Goal: Task Accomplishment & Management: Complete application form

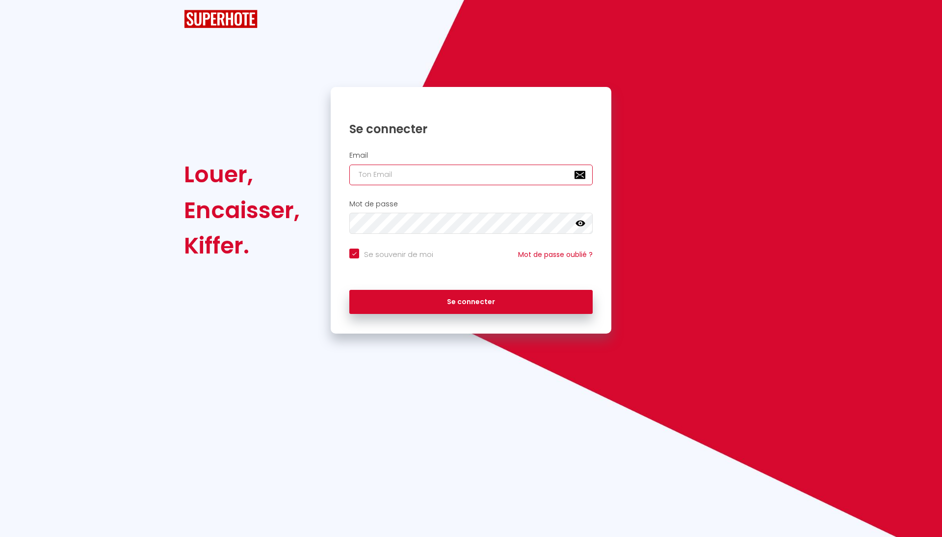
checkbox input "true"
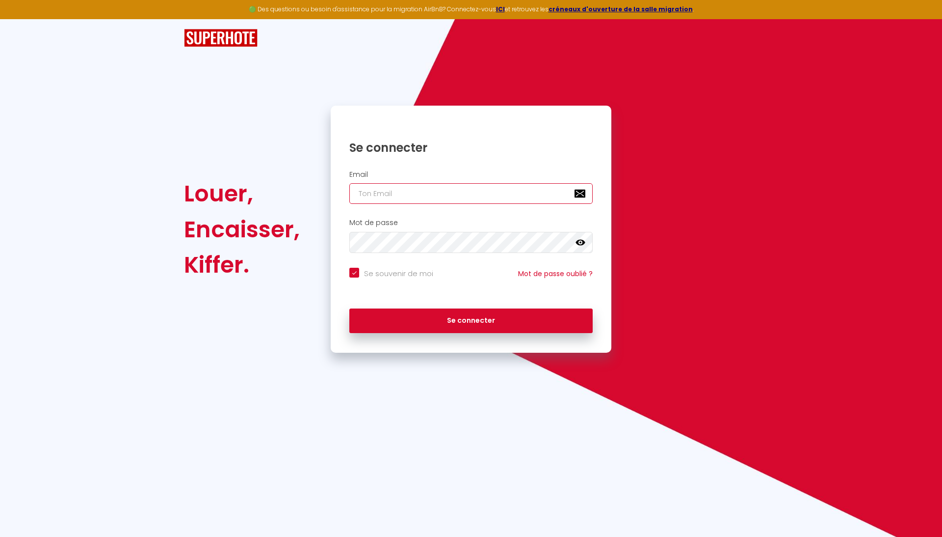
type input "[EMAIL_ADDRESS][DOMAIN_NAME]"
click at [471, 319] on button "Se connecter" at bounding box center [471, 320] width 243 height 25
checkbox input "true"
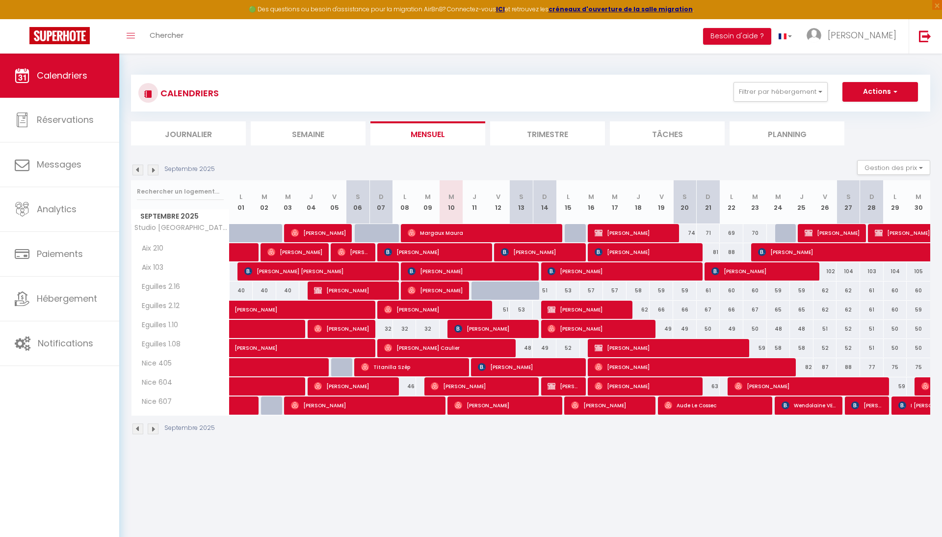
click at [894, 90] on span "button" at bounding box center [894, 91] width 6 height 10
click at [866, 112] on link "Nouvelle réservation" at bounding box center [870, 114] width 85 height 15
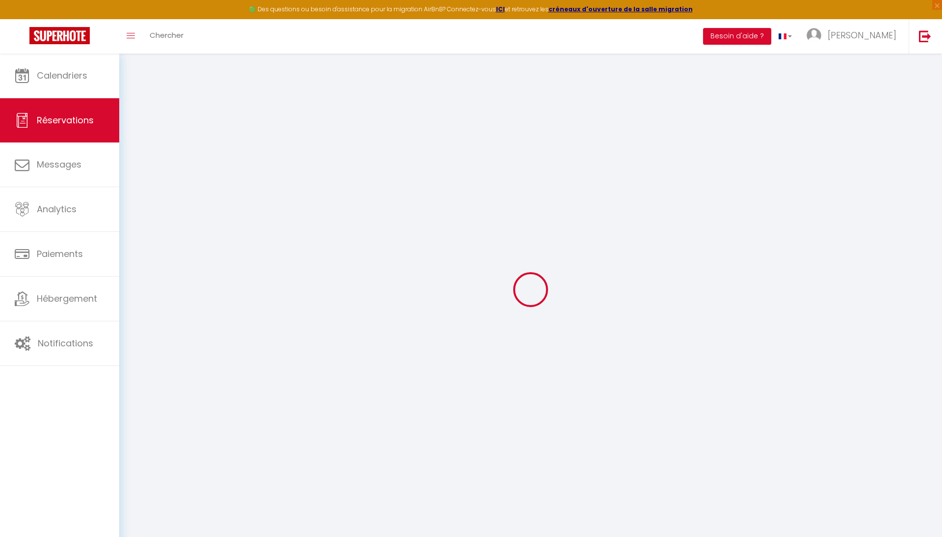
select select
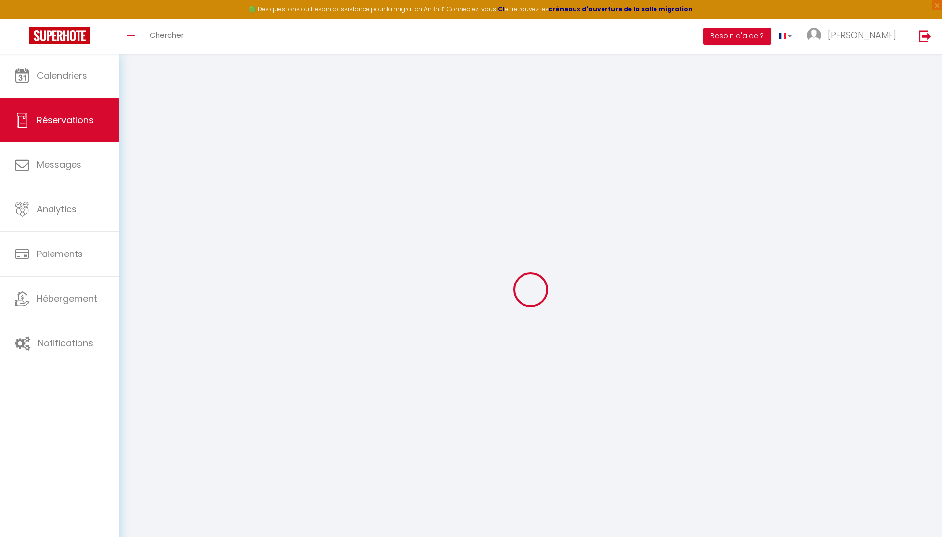
select select
checkbox input "false"
select select
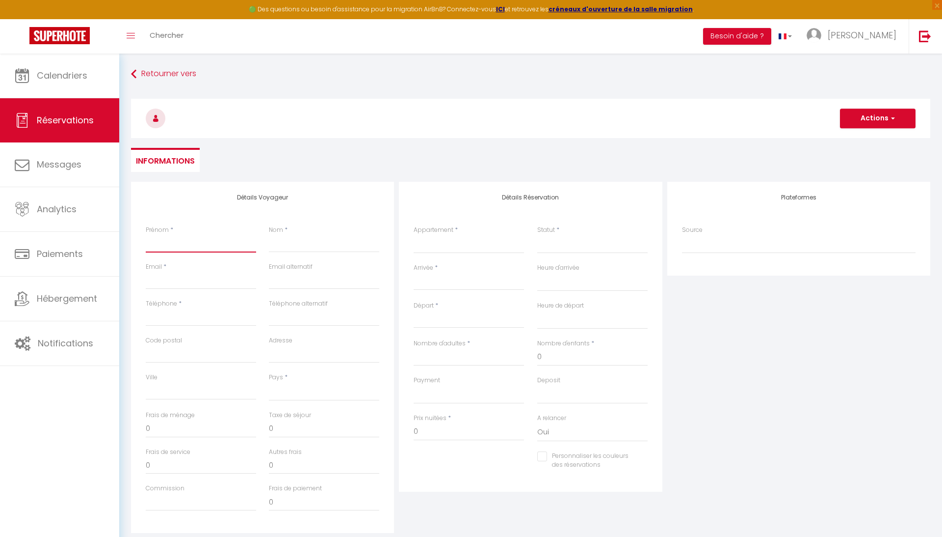
select select
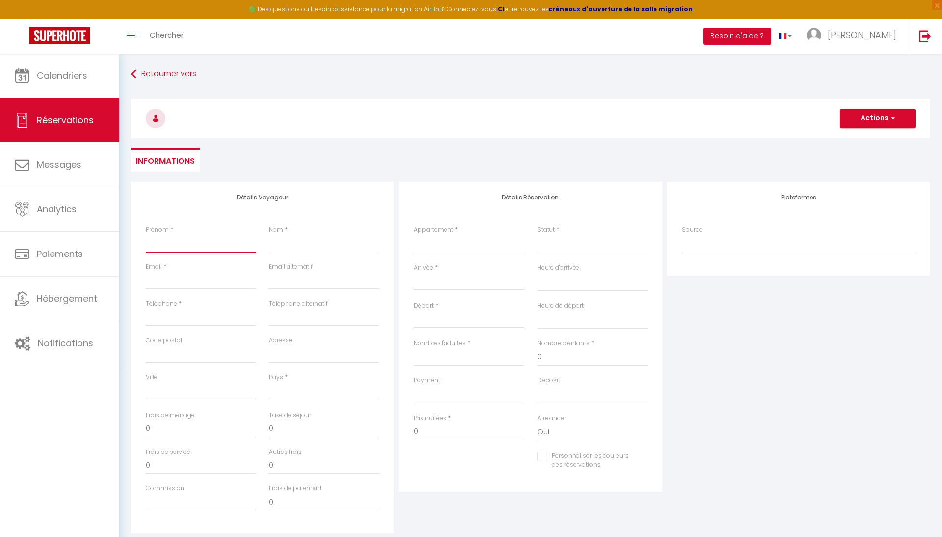
checkbox input "false"
select select
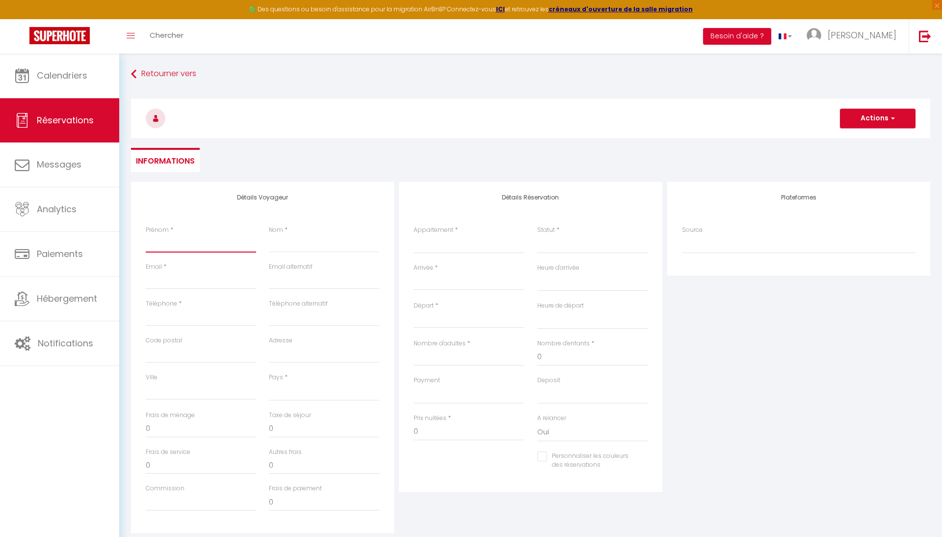
select select
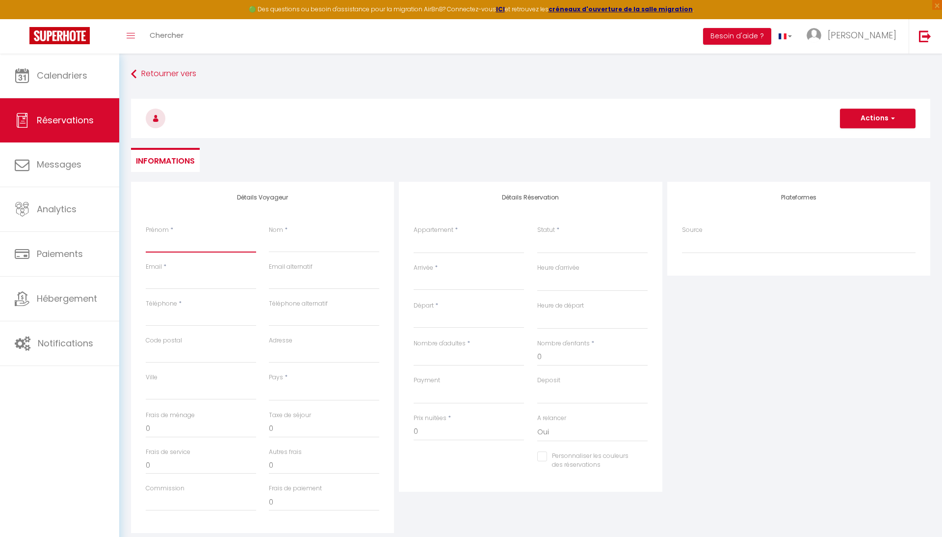
checkbox input "false"
type input "A"
select select
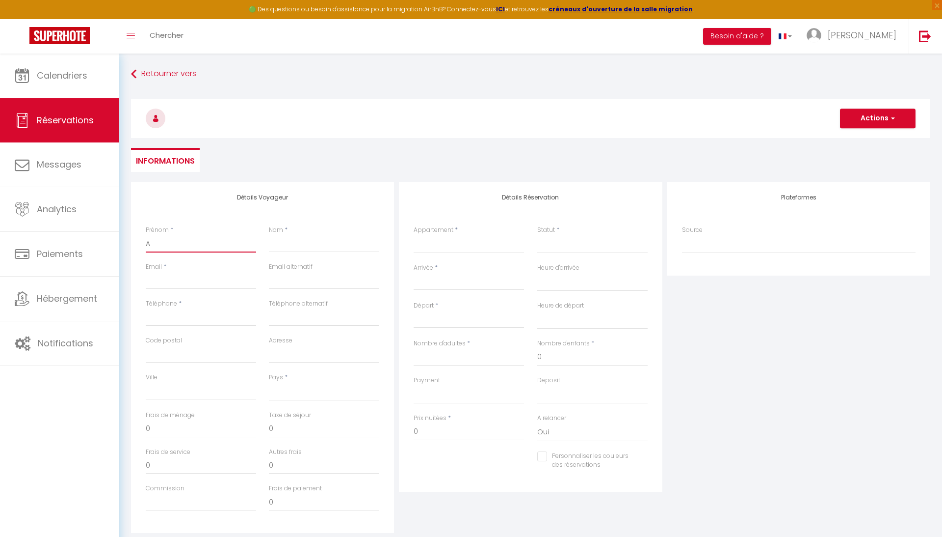
select select
checkbox input "false"
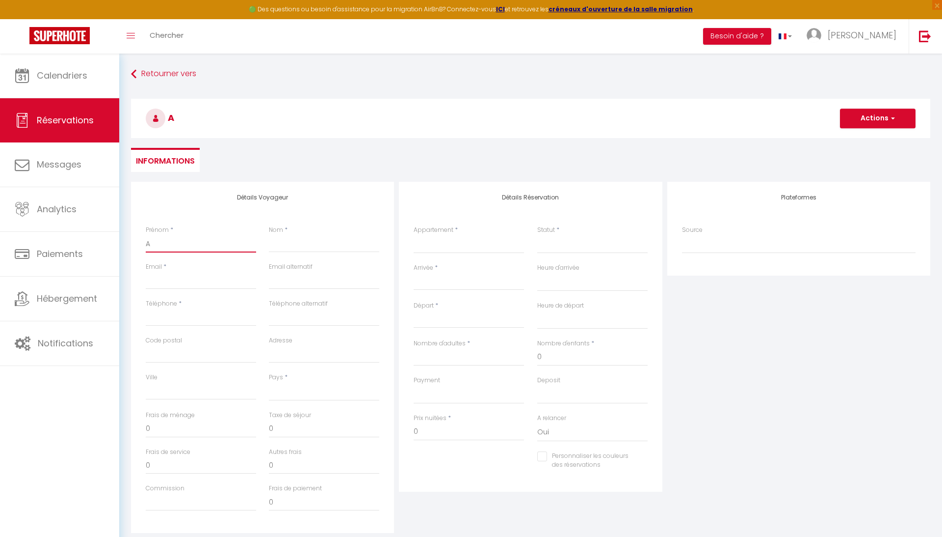
type input "Al"
select select
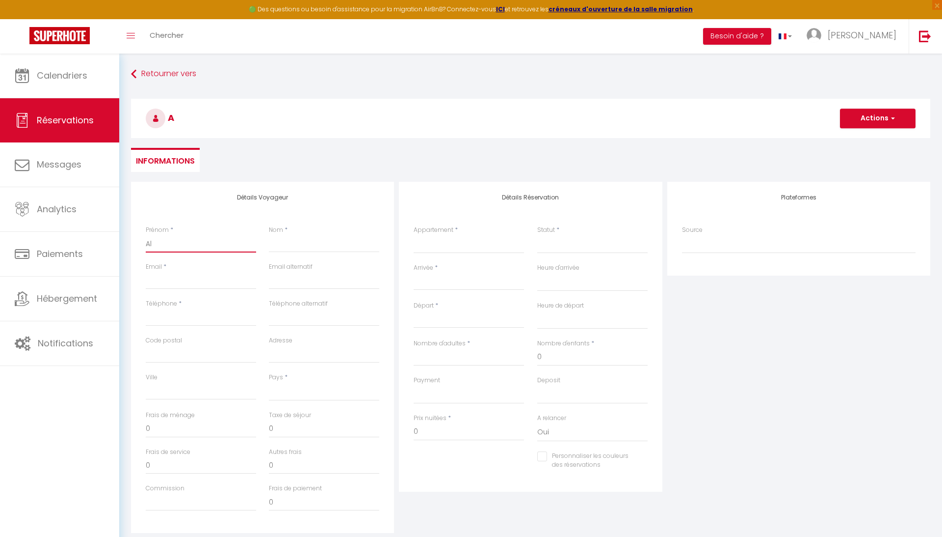
select select
checkbox input "false"
type input "Ala"
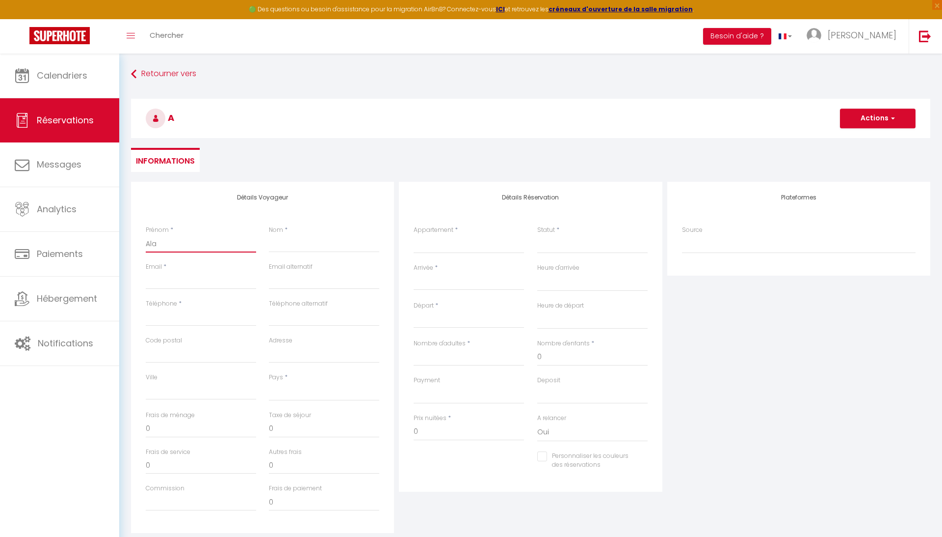
select select
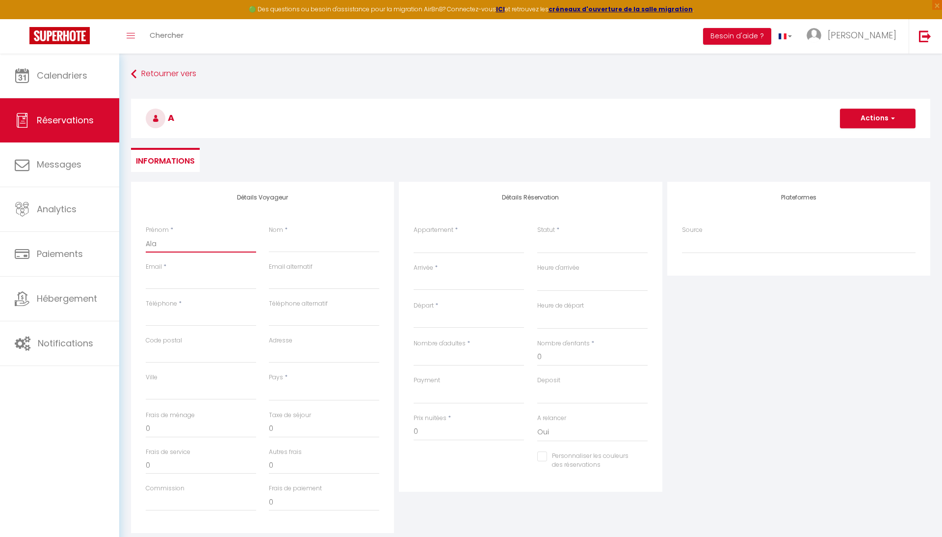
select select
checkbox input "false"
type input "[PERSON_NAME]"
select select
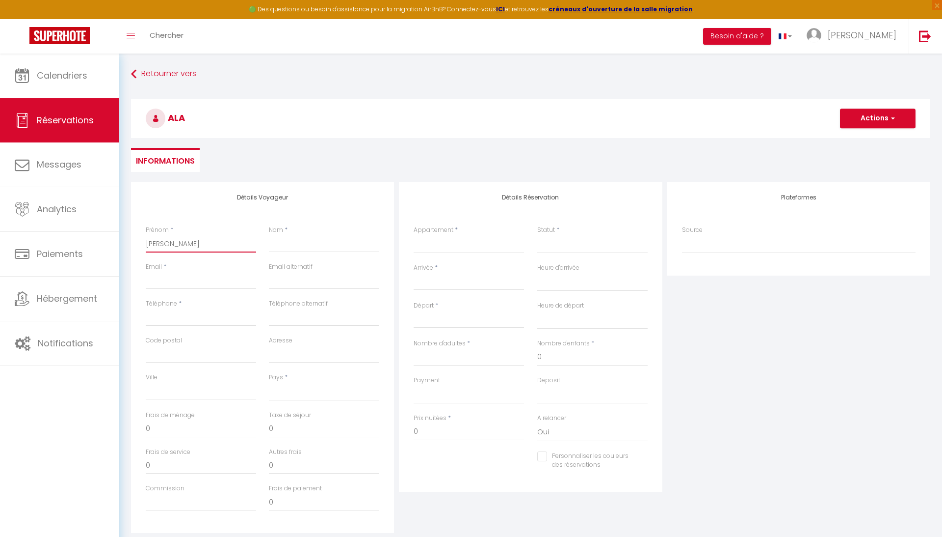
select select
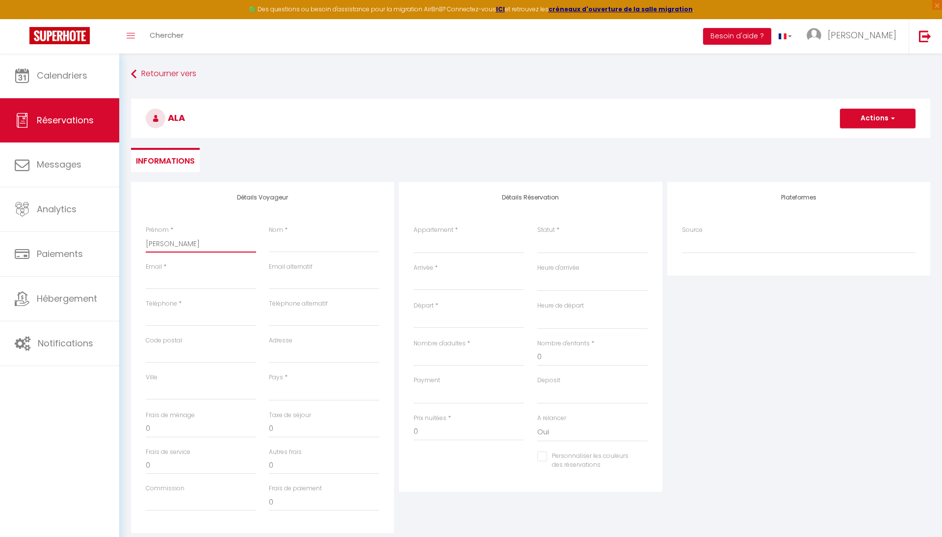
select select
checkbox input "false"
type input "[PERSON_NAME]"
select select
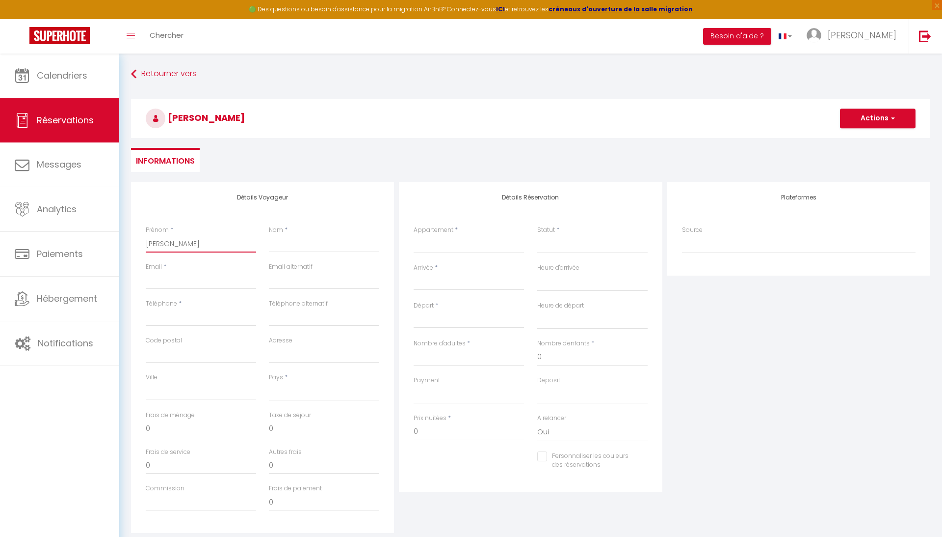
select select
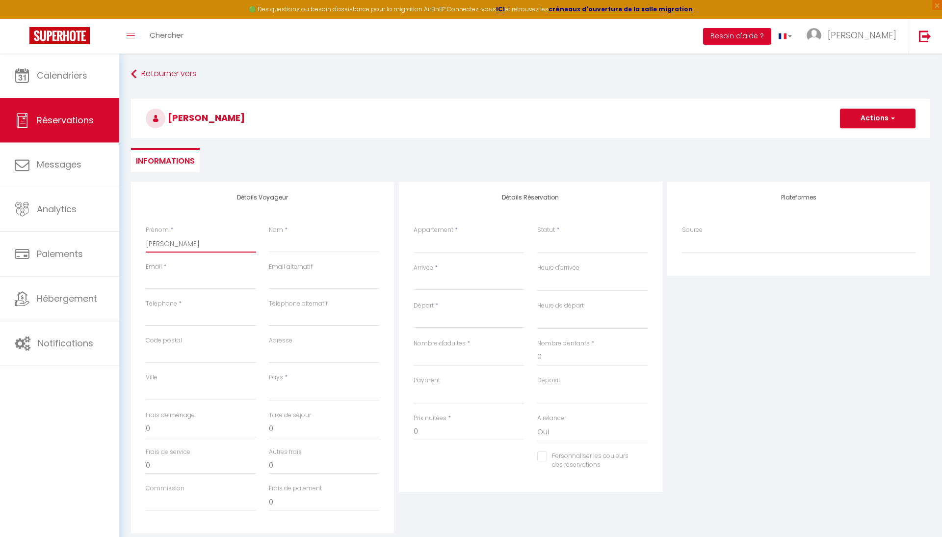
checkbox input "false"
type input "[PERSON_NAME]"
select select
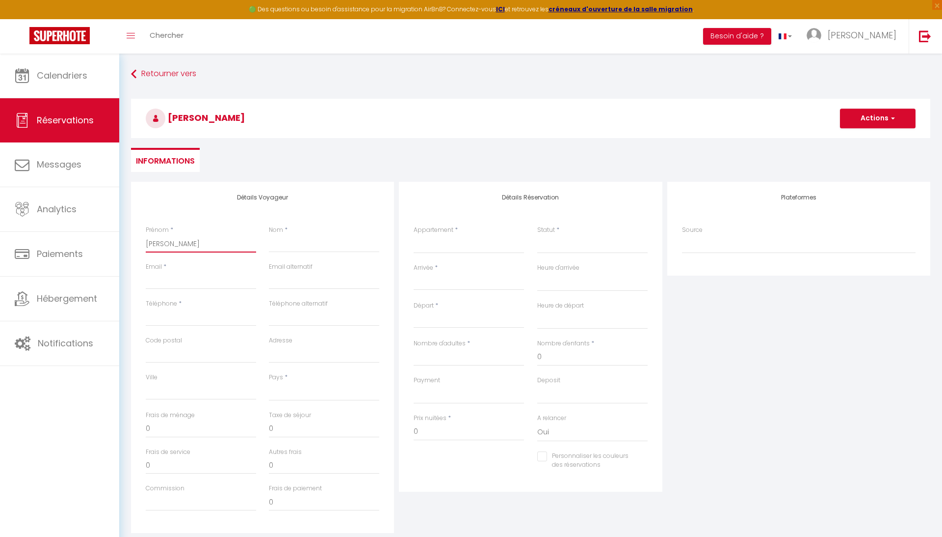
select select
checkbox input "false"
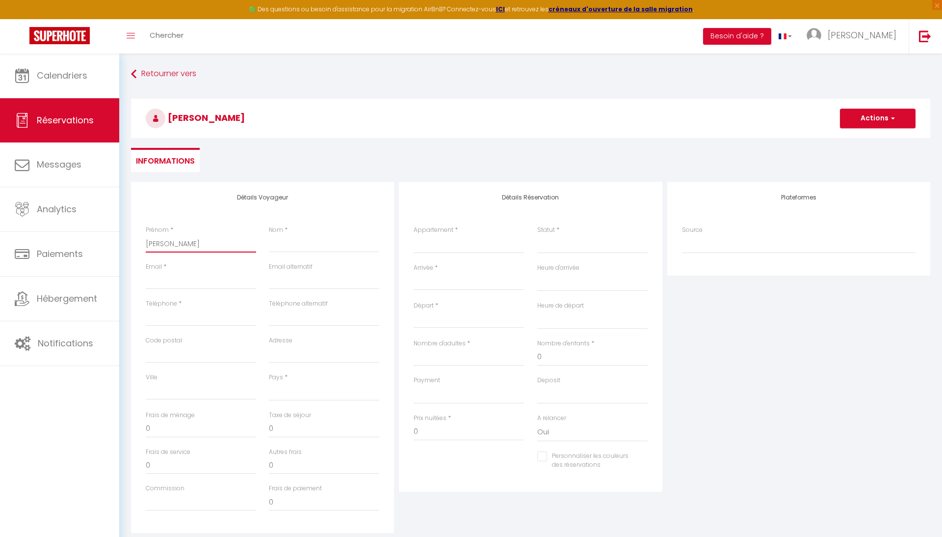
type input "[PERSON_NAME]"
select select
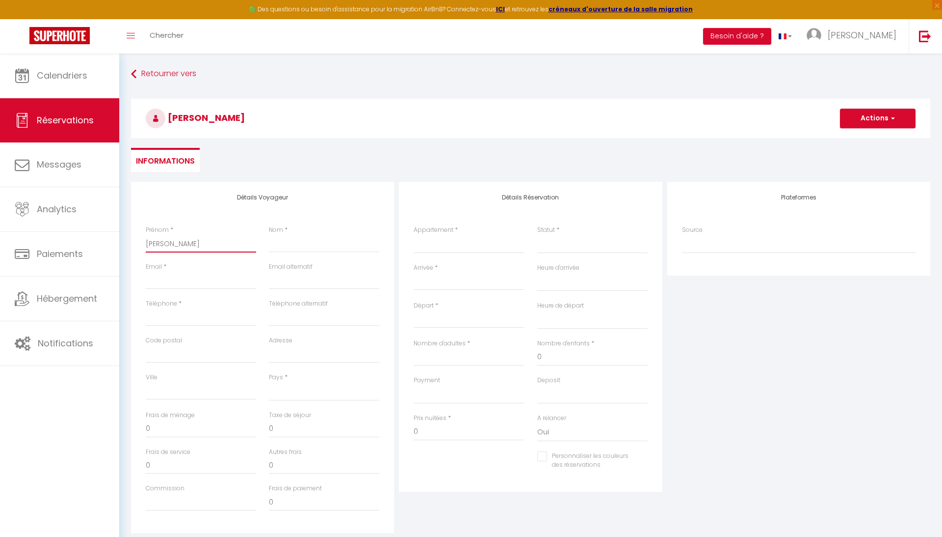
select select
checkbox input "false"
type input "[PERSON_NAME]"
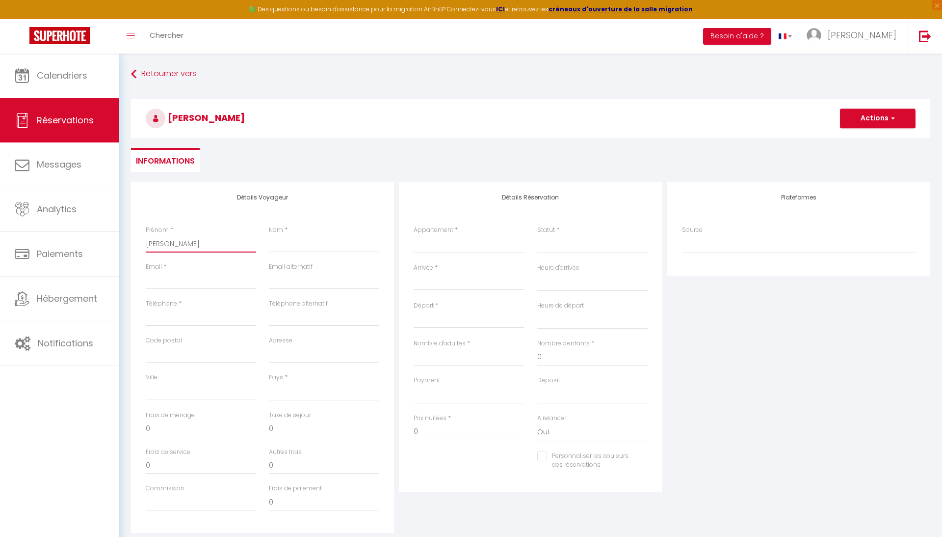
select select
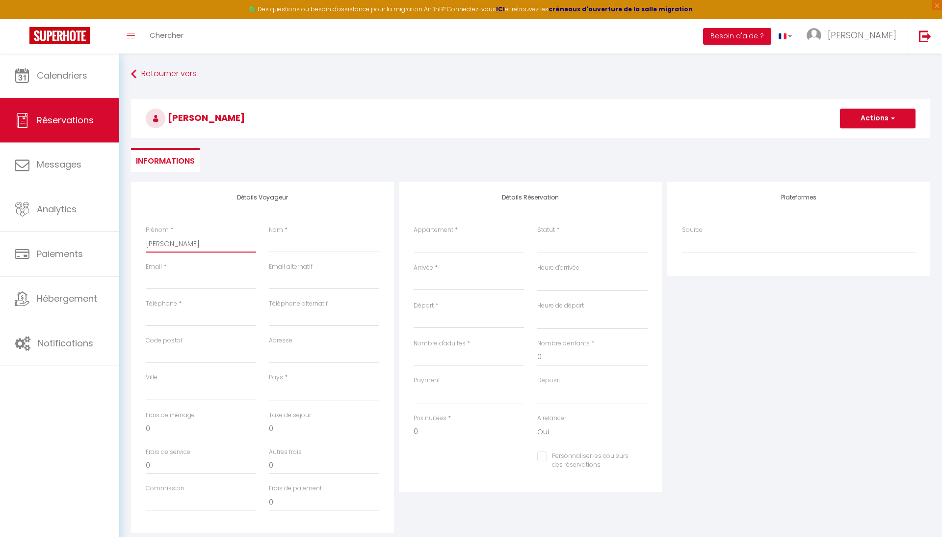
select select
checkbox input "false"
type input "[PERSON_NAME] [PERSON_NAME]"
select select
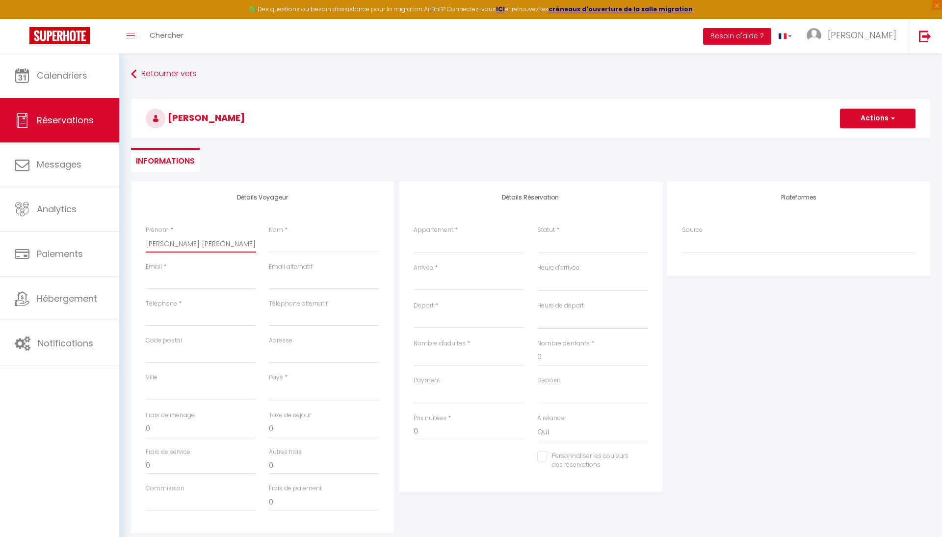
select select
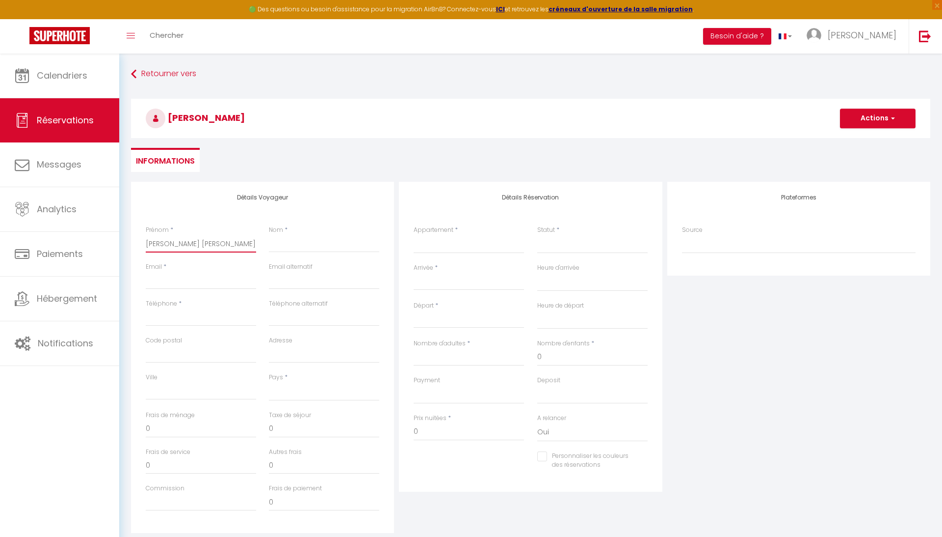
select select
checkbox input "false"
type input "[PERSON_NAME] [PERSON_NAME]"
select select
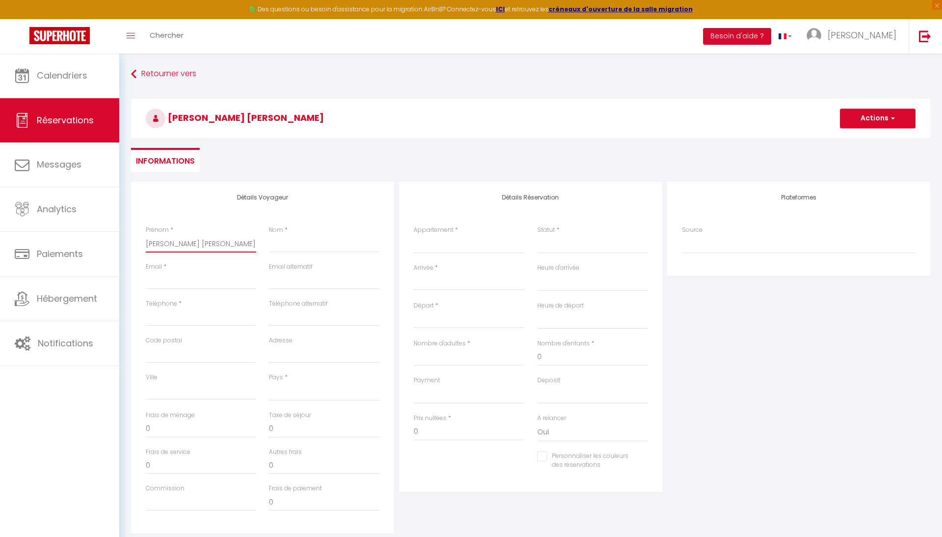
select select
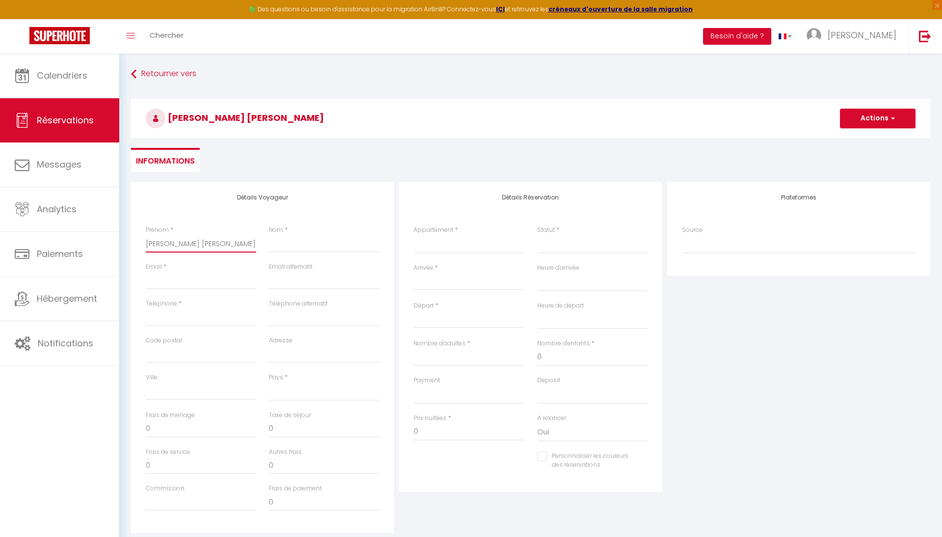
checkbox input "false"
type input "[PERSON_NAME] [PERSON_NAME]"
select select
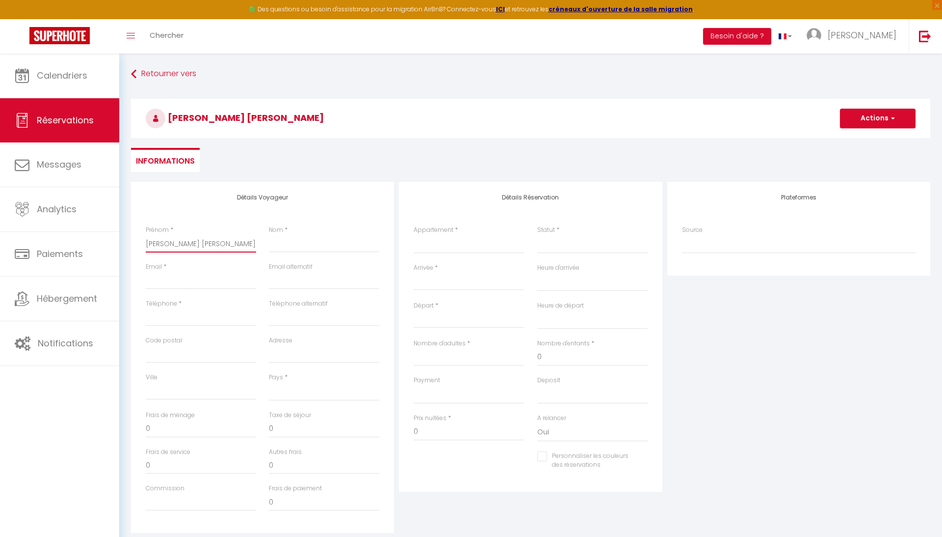
select select
checkbox input "false"
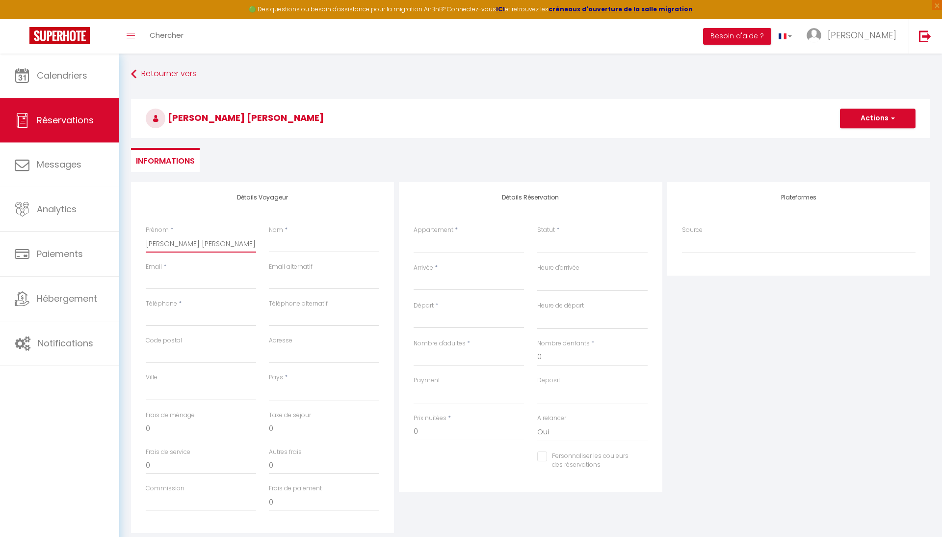
type input "[PERSON_NAME] [PERSON_NAME]"
type input "P"
select select
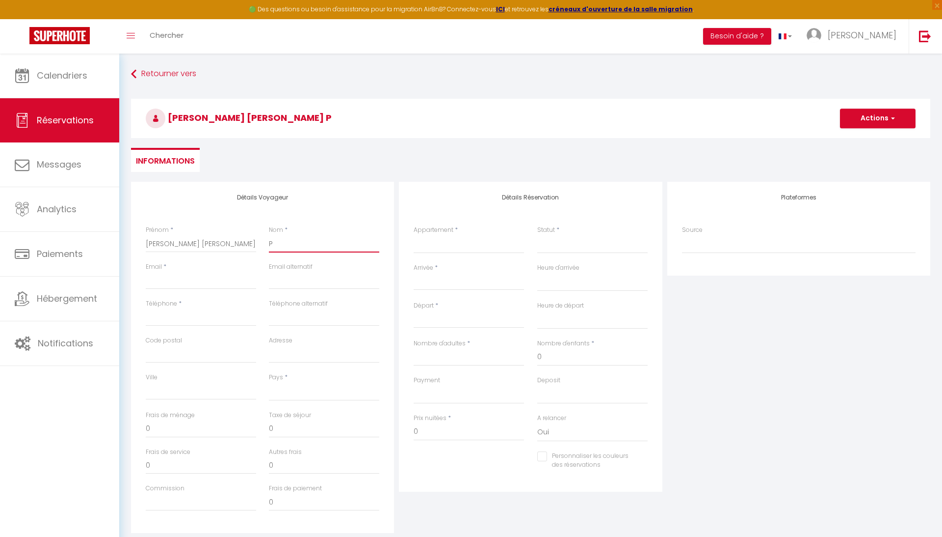
select select
checkbox input "false"
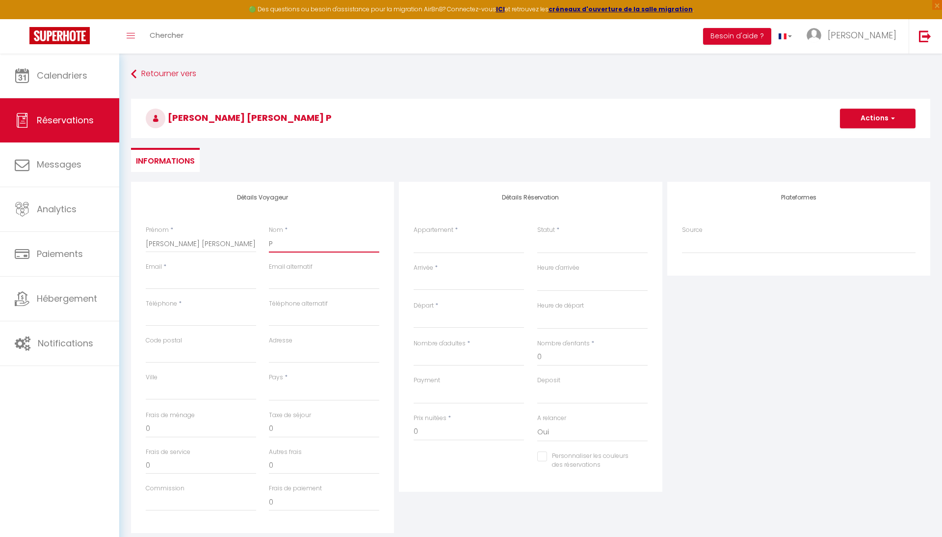
type input "Pa"
select select
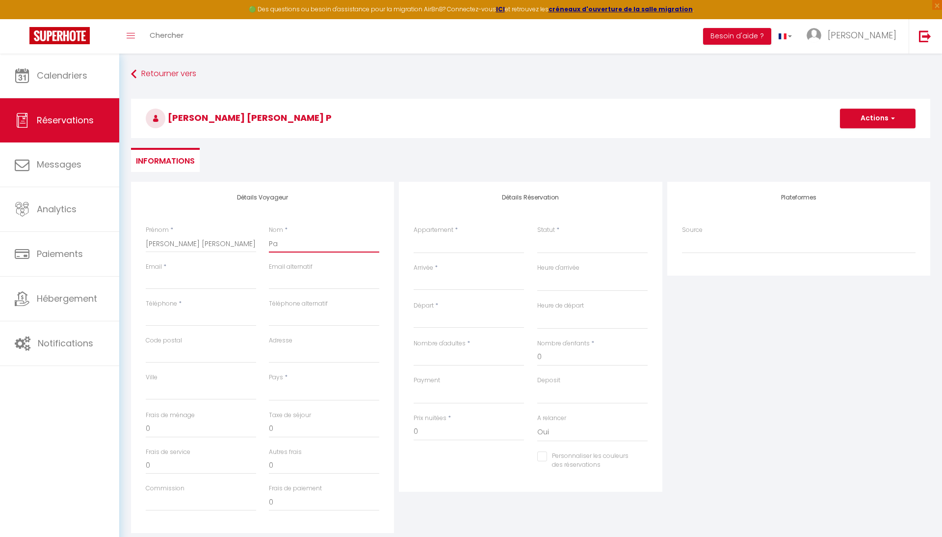
select select
checkbox input "false"
type input "Par"
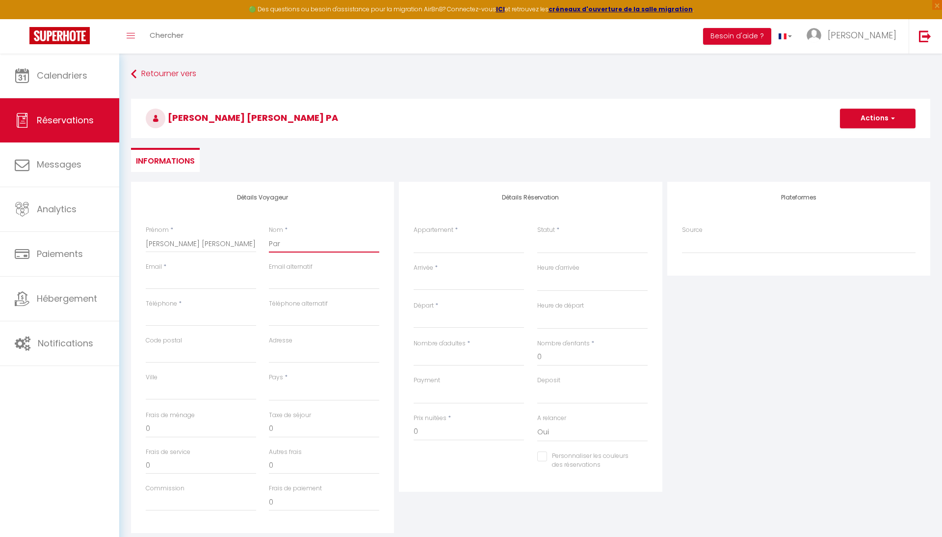
select select
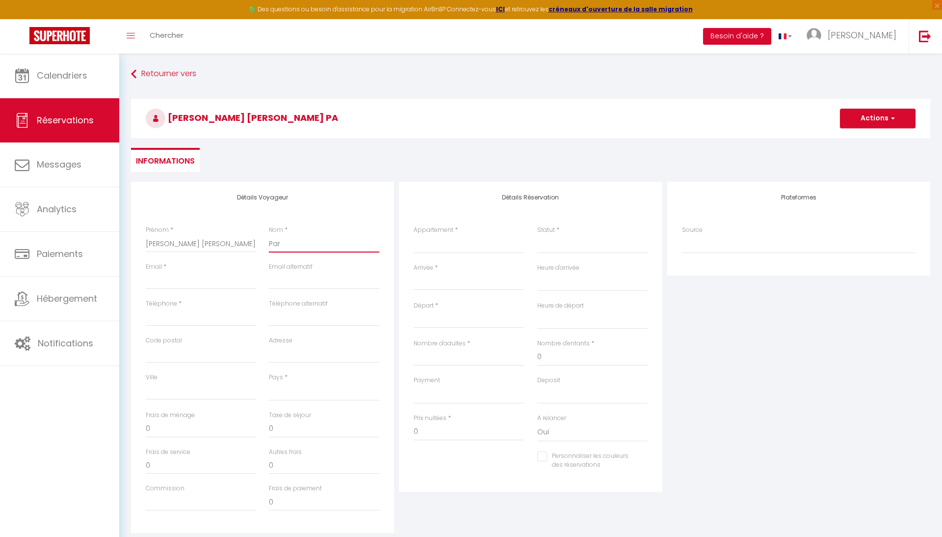
select select
checkbox input "false"
type input "Pari"
select select
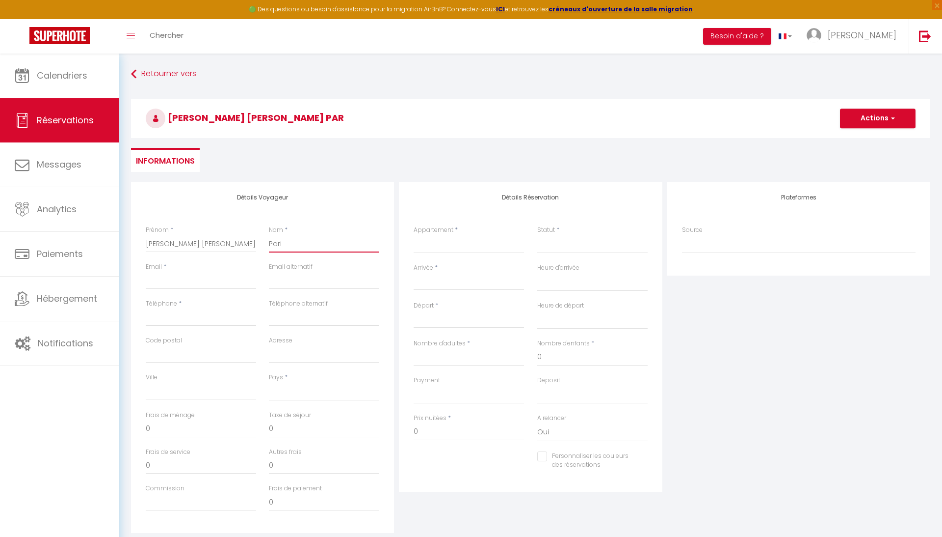
select select
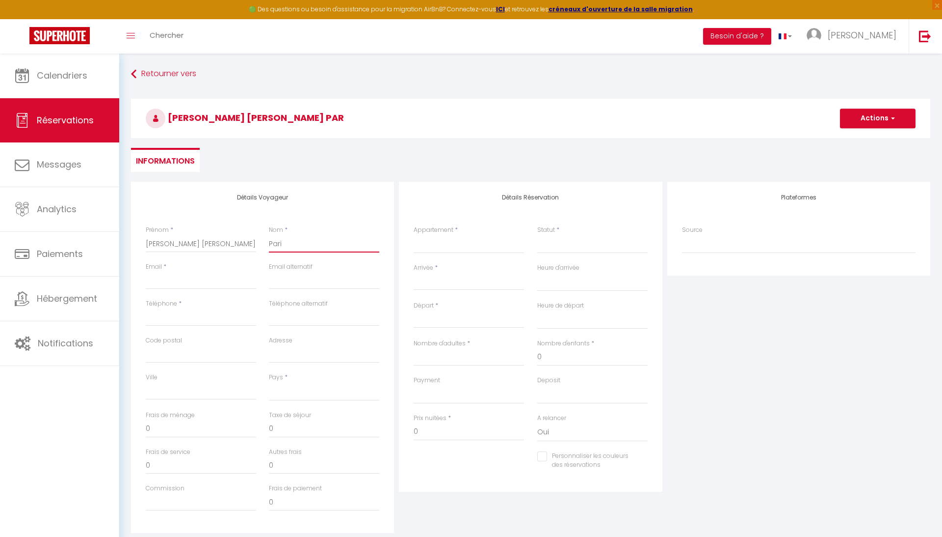
select select
checkbox input "false"
type input "Parie"
select select
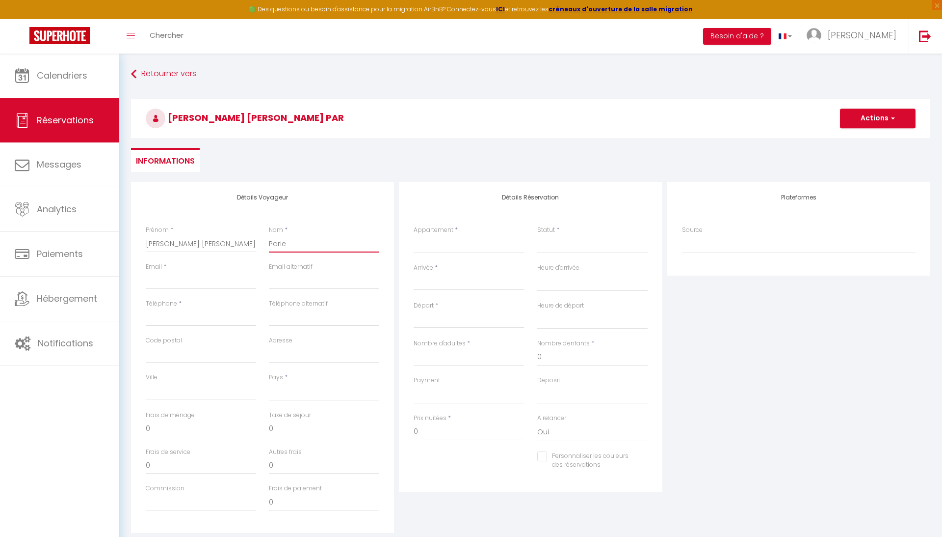
select select
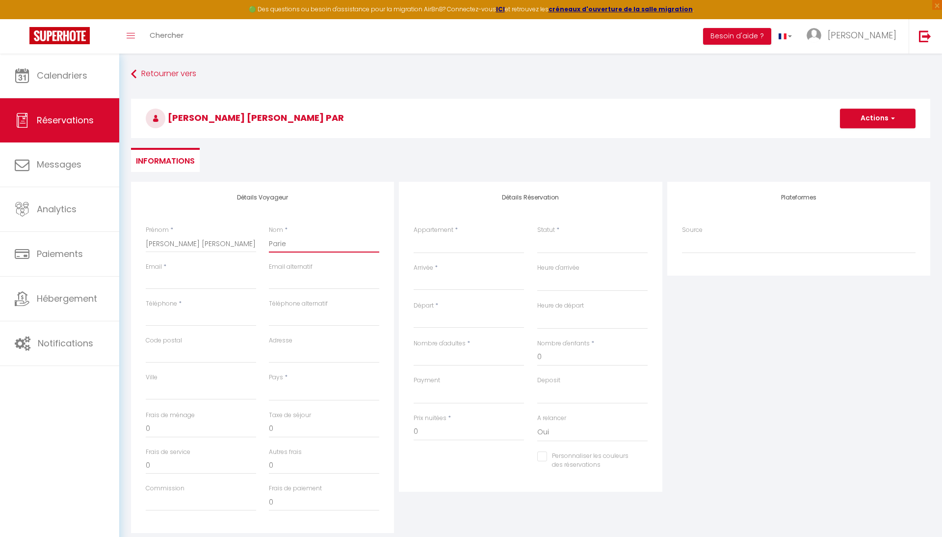
checkbox input "false"
type input "Parien"
select select
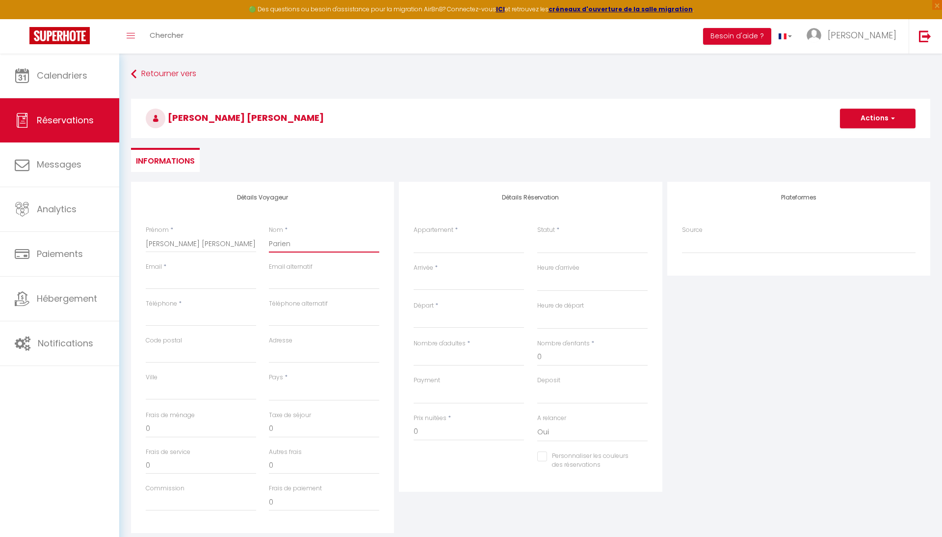
select select
checkbox input "false"
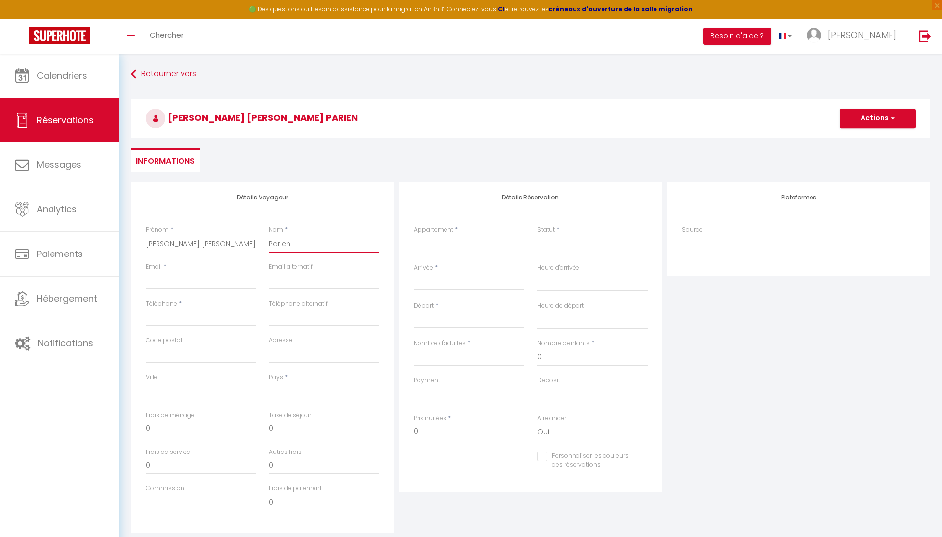
type input "Parient"
select select
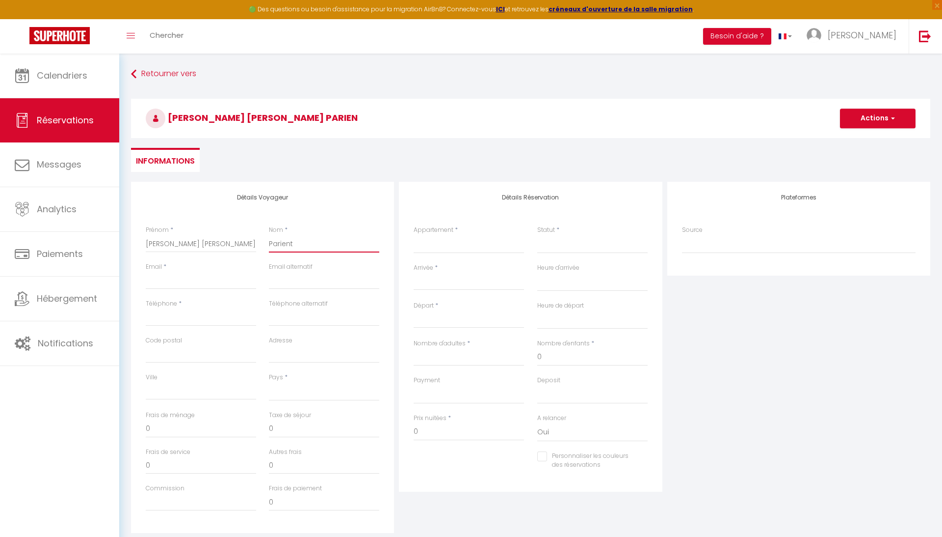
select select
checkbox input "false"
type input "Pariente"
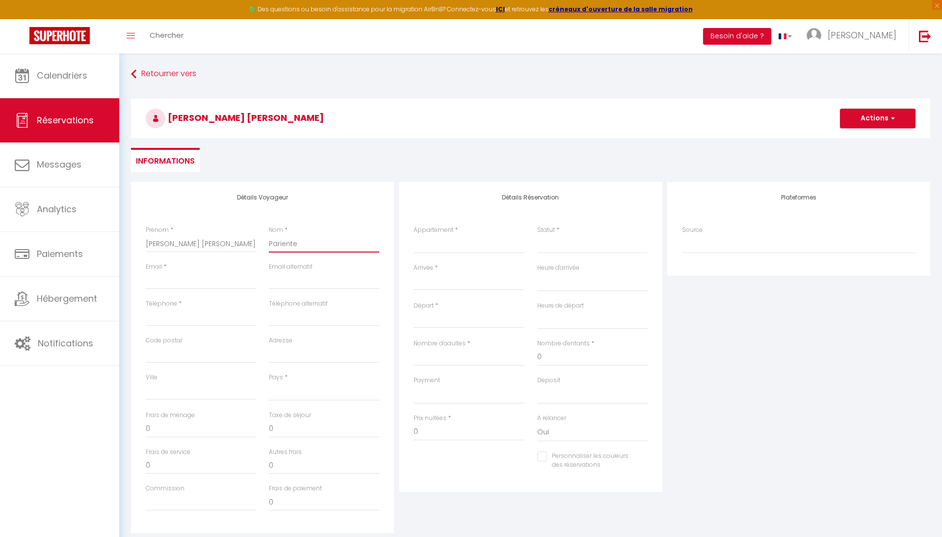
select select
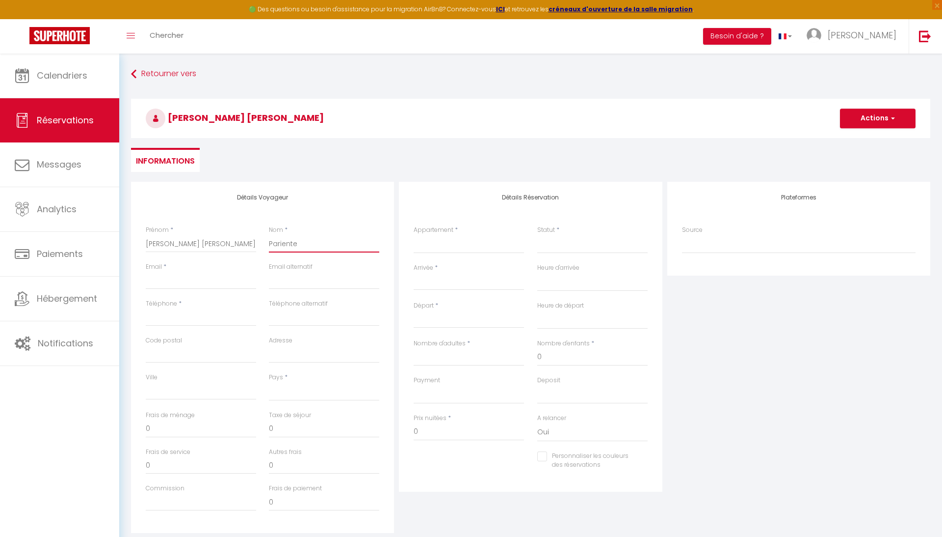
select select
checkbox input "false"
type input "Pariente"
click at [447, 278] on input "Arrivée" at bounding box center [469, 282] width 110 height 13
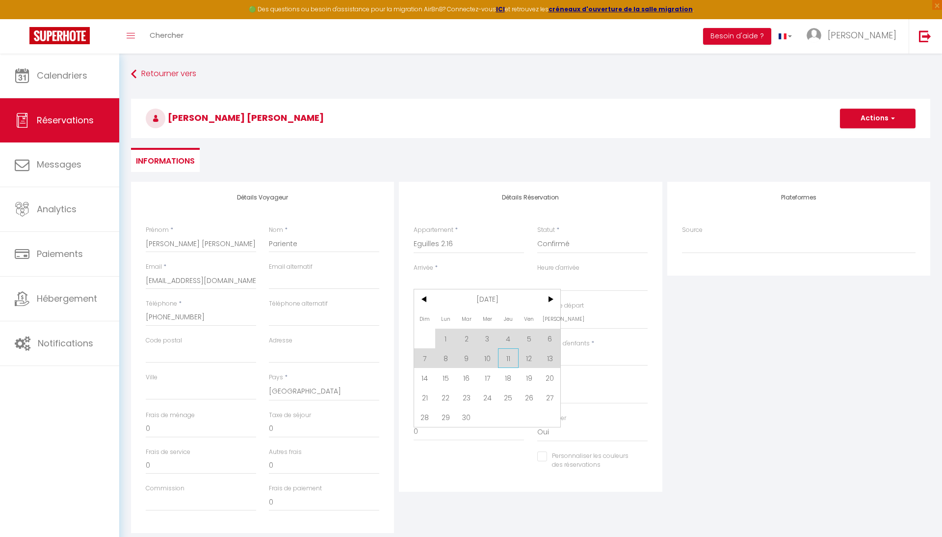
click at [505, 354] on span "11" at bounding box center [508, 358] width 21 height 20
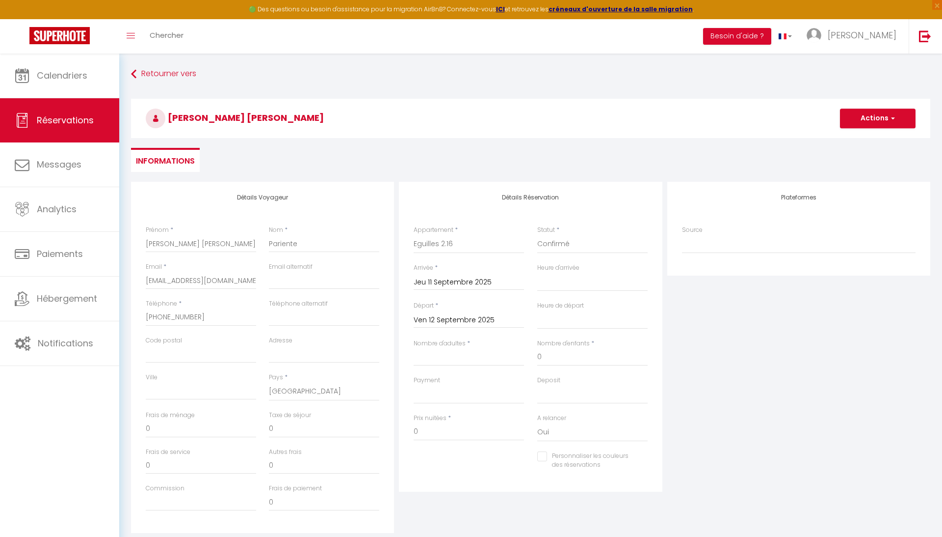
click at [438, 317] on input "Ven 12 Septembre 2025" at bounding box center [469, 320] width 110 height 13
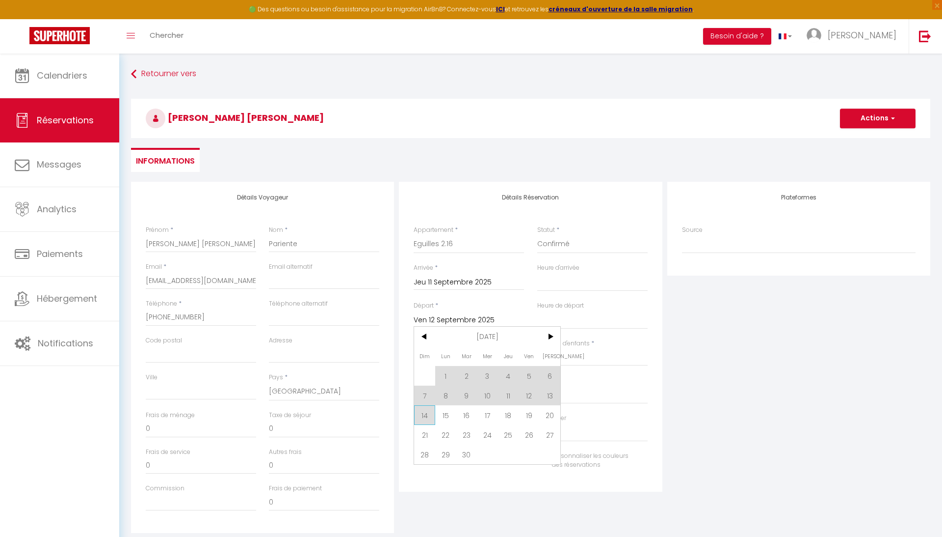
click at [424, 413] on span "14" at bounding box center [424, 415] width 21 height 20
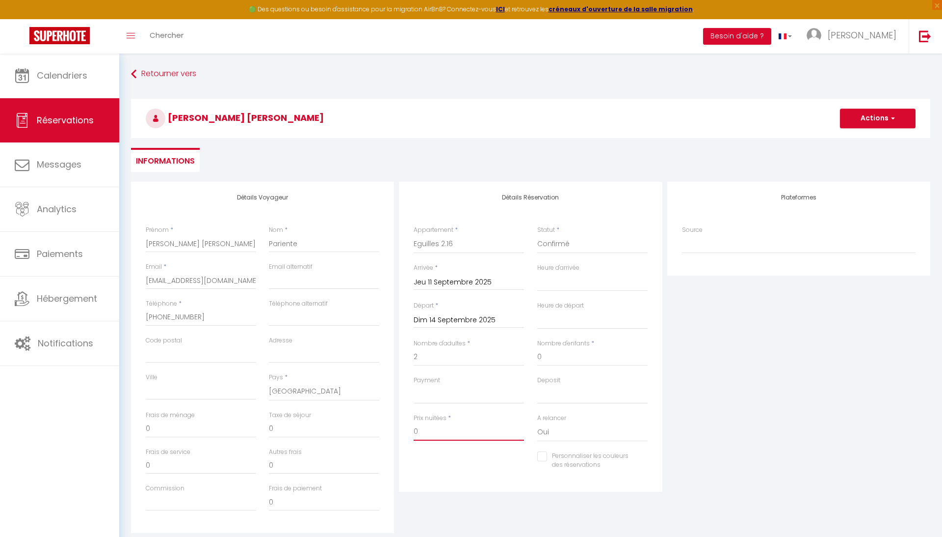
click at [456, 424] on input "0" at bounding box center [469, 432] width 110 height 18
click at [545, 456] on input "Personnaliser les couleurs des réservations" at bounding box center [587, 456] width 98 height 10
click at [645, 456] on span at bounding box center [644, 459] width 8 height 8
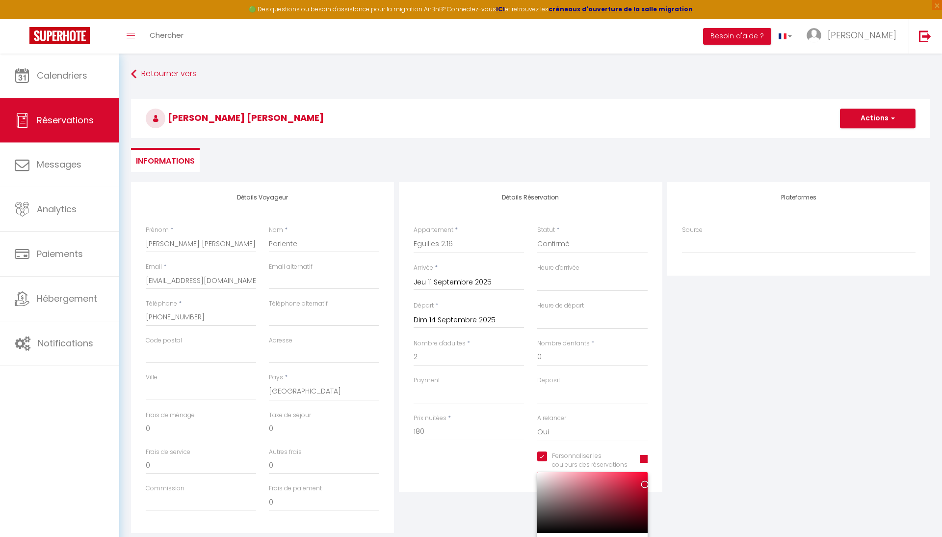
click at [574, 523] on div at bounding box center [593, 502] width 110 height 61
click at [581, 493] on div at bounding box center [593, 502] width 110 height 61
click at [646, 455] on span at bounding box center [644, 459] width 8 height 8
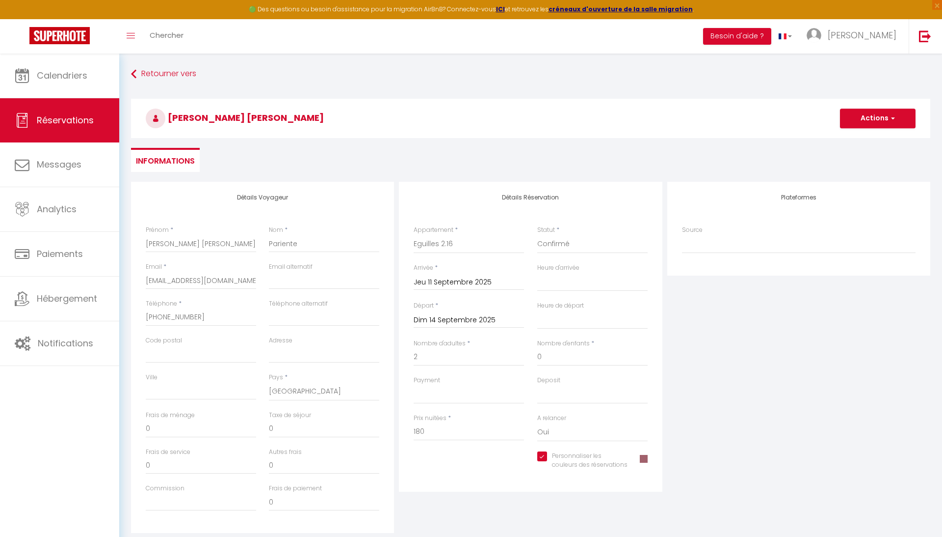
click at [646, 455] on span at bounding box center [644, 459] width 8 height 8
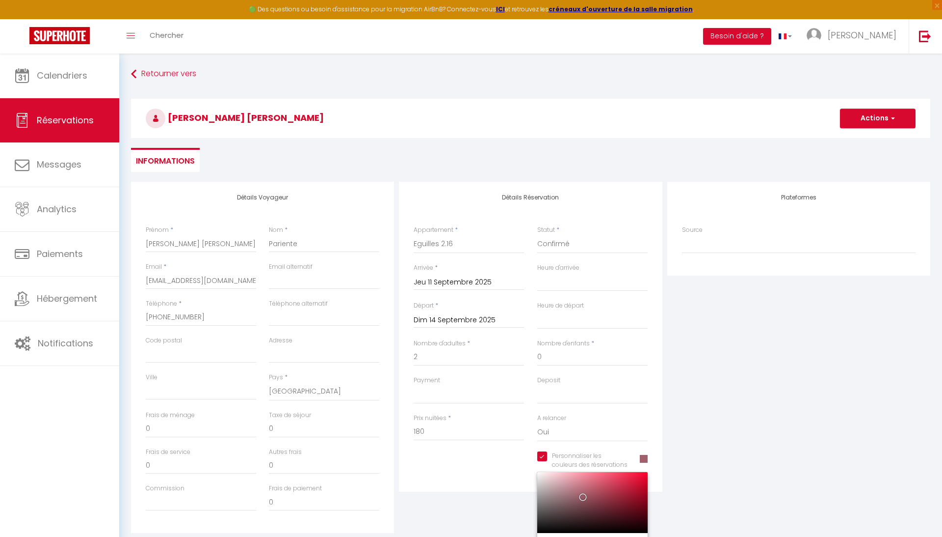
click at [560, 474] on div at bounding box center [593, 502] width 110 height 61
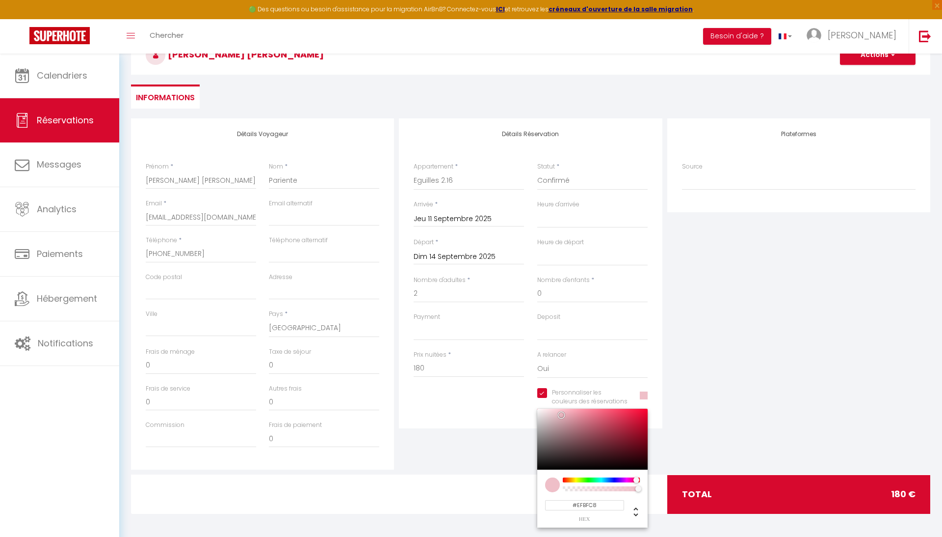
scroll to position [63, 0]
click at [627, 478] on div at bounding box center [601, 480] width 75 height 5
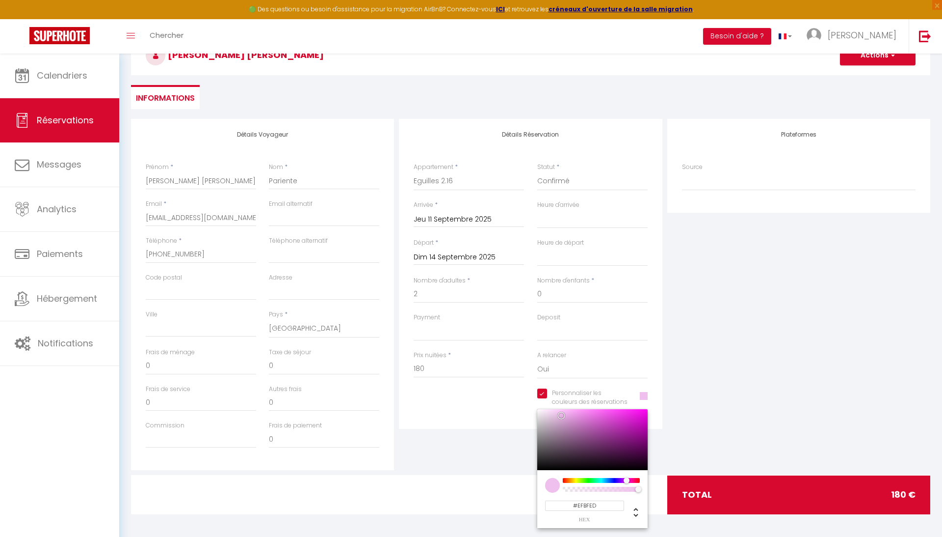
click at [669, 387] on div "Plateformes Source Direct [DOMAIN_NAME] [DOMAIN_NAME] Chalet montagne Expedia G…" at bounding box center [799, 294] width 268 height 351
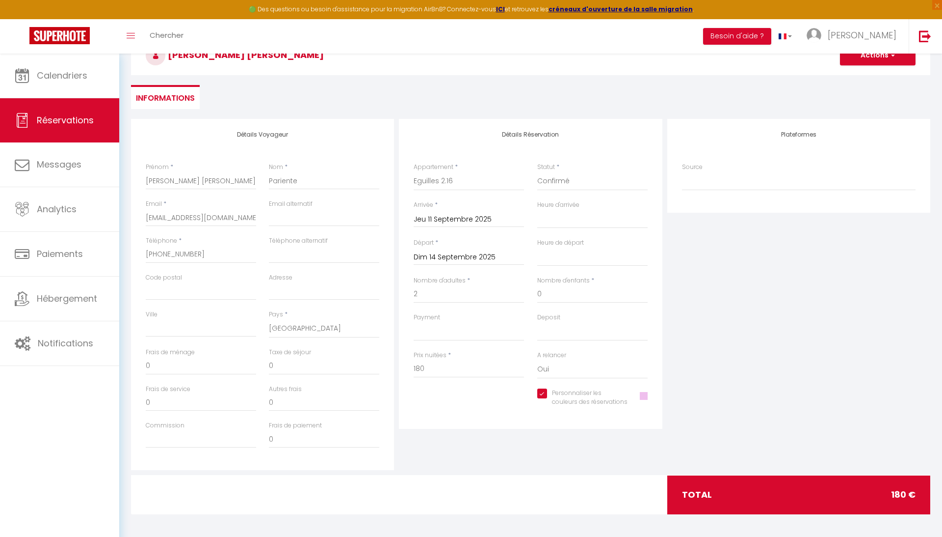
click at [642, 393] on span at bounding box center [644, 396] width 8 height 8
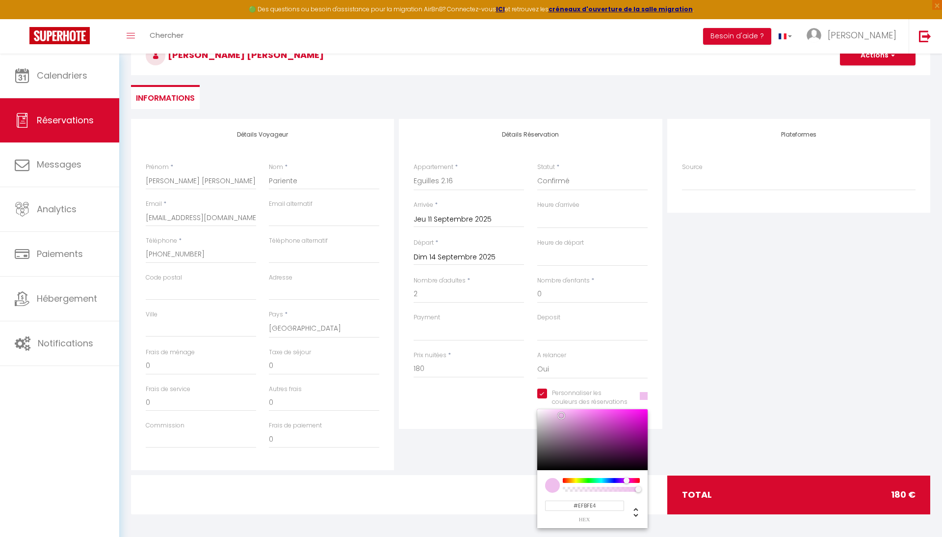
click at [629, 477] on div at bounding box center [627, 480] width 6 height 6
click at [682, 413] on div "Plateformes Source Direct [DOMAIN_NAME] [DOMAIN_NAME] Chalet montagne Expedia G…" at bounding box center [799, 294] width 268 height 351
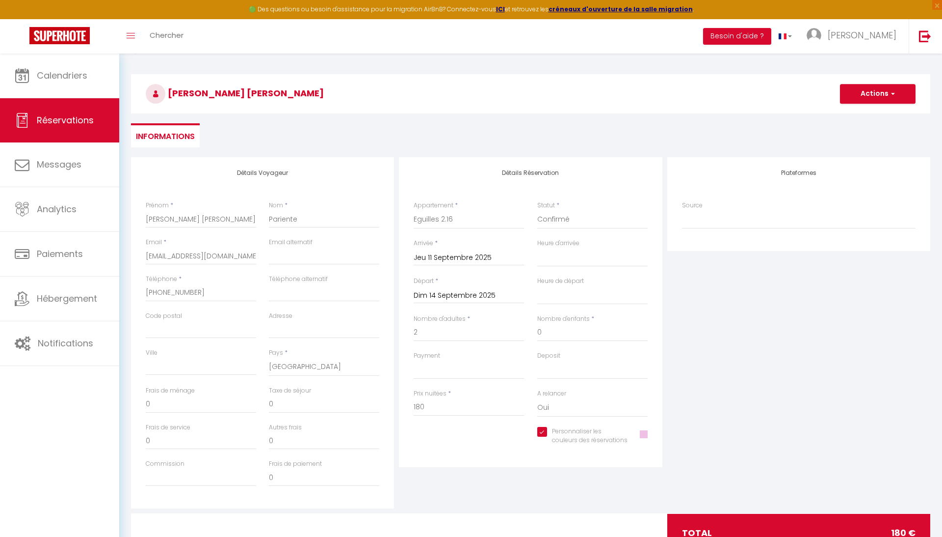
scroll to position [23, 0]
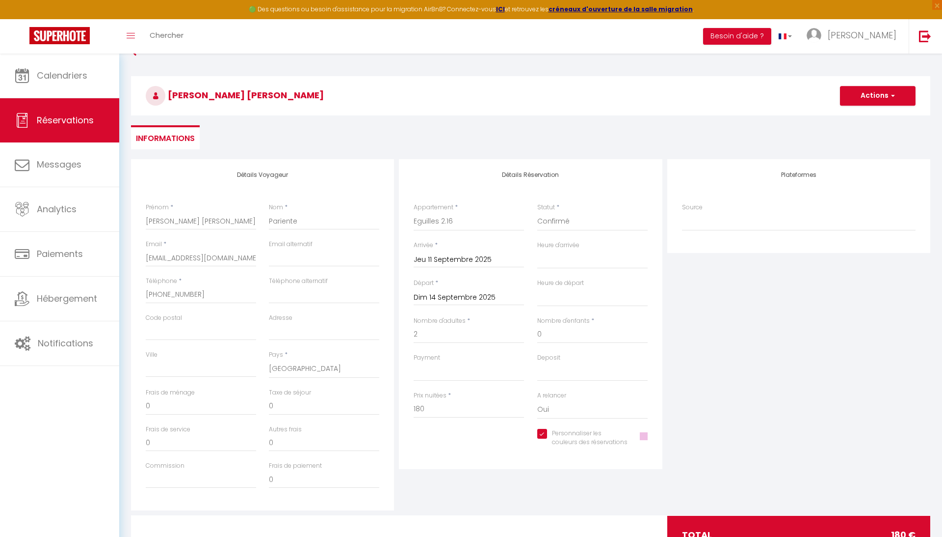
click at [894, 97] on span "button" at bounding box center [892, 95] width 6 height 9
click at [859, 118] on link "Enregistrer" at bounding box center [869, 117] width 78 height 13
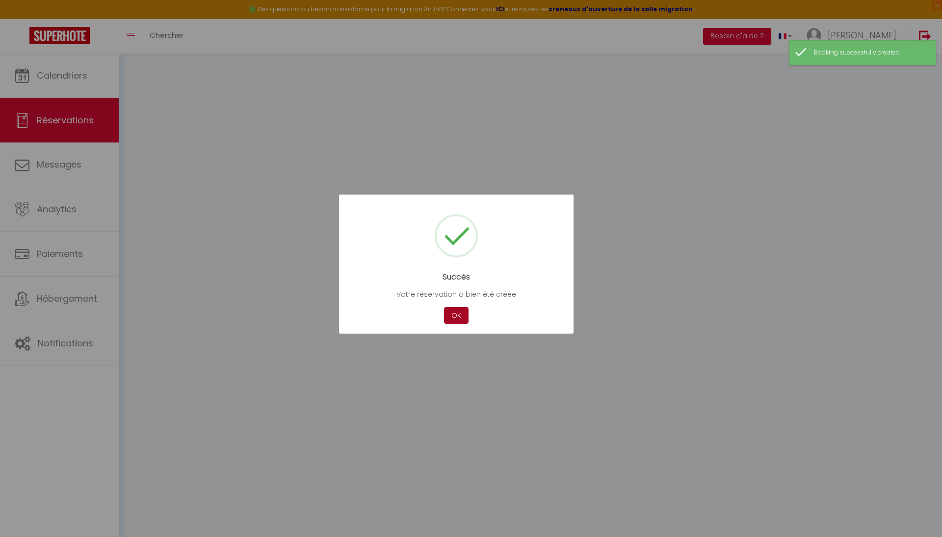
click at [456, 314] on button "OK" at bounding box center [456, 315] width 25 height 17
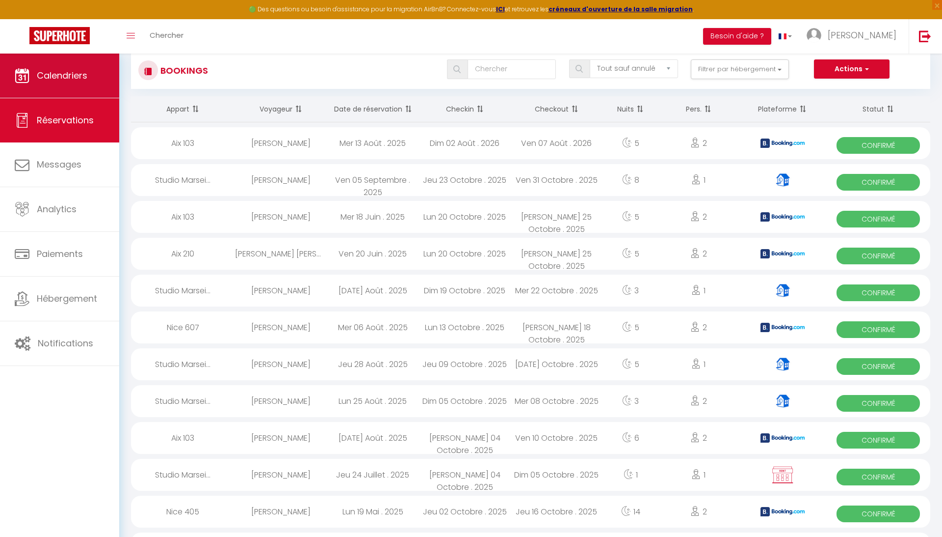
click at [94, 87] on link "Calendriers" at bounding box center [59, 76] width 119 height 44
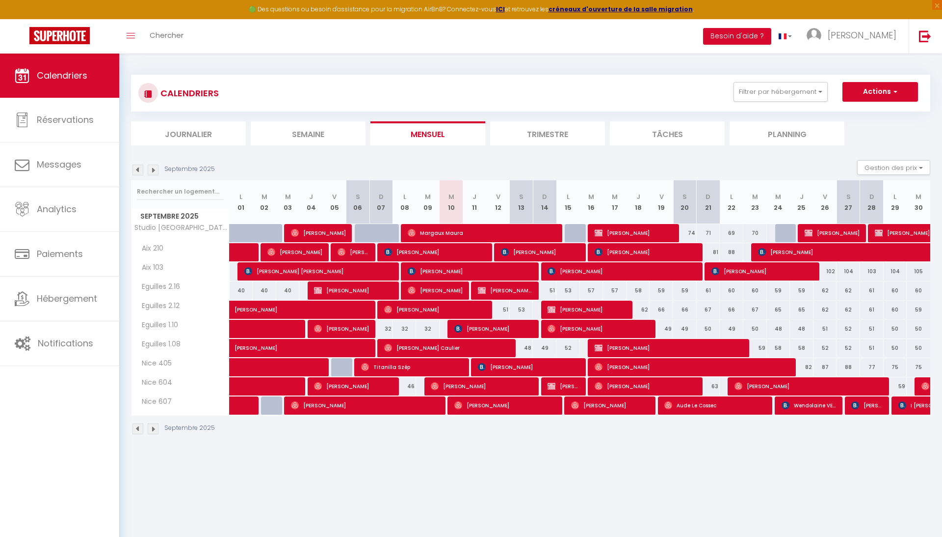
click at [509, 289] on span "[PERSON_NAME] [PERSON_NAME]" at bounding box center [505, 290] width 55 height 19
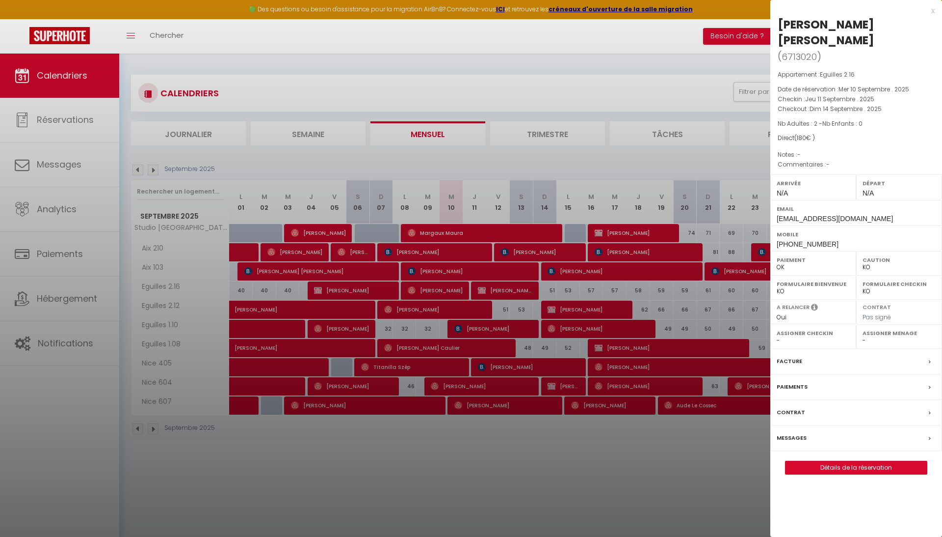
click at [843, 461] on link "Détails de la réservation" at bounding box center [856, 467] width 141 height 13
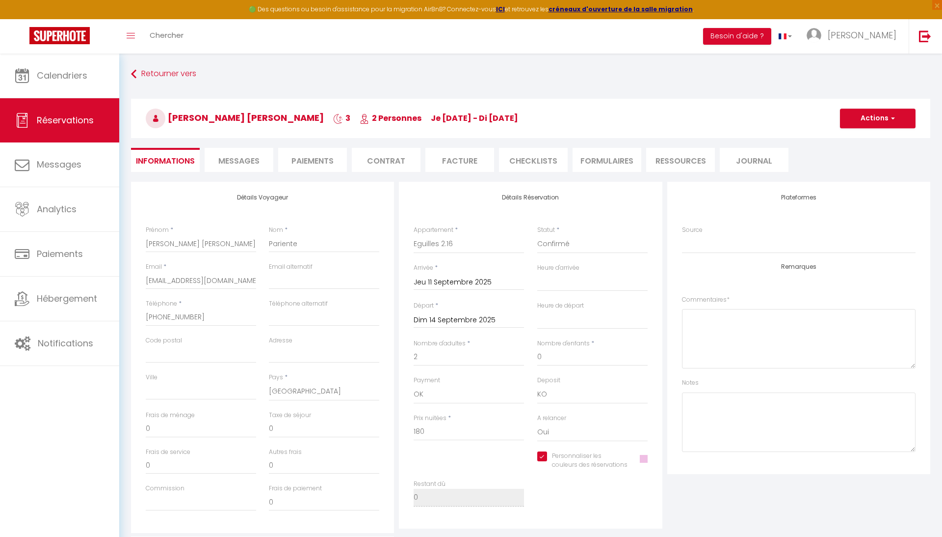
click at [237, 162] on span "Messages" at bounding box center [238, 160] width 41 height 11
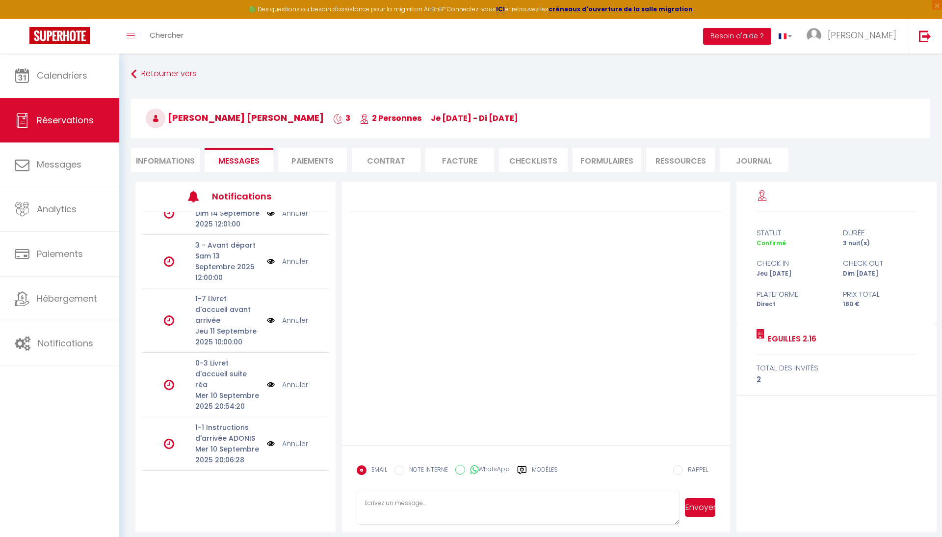
scroll to position [20, 0]
click at [524, 470] on icon at bounding box center [522, 470] width 9 height 8
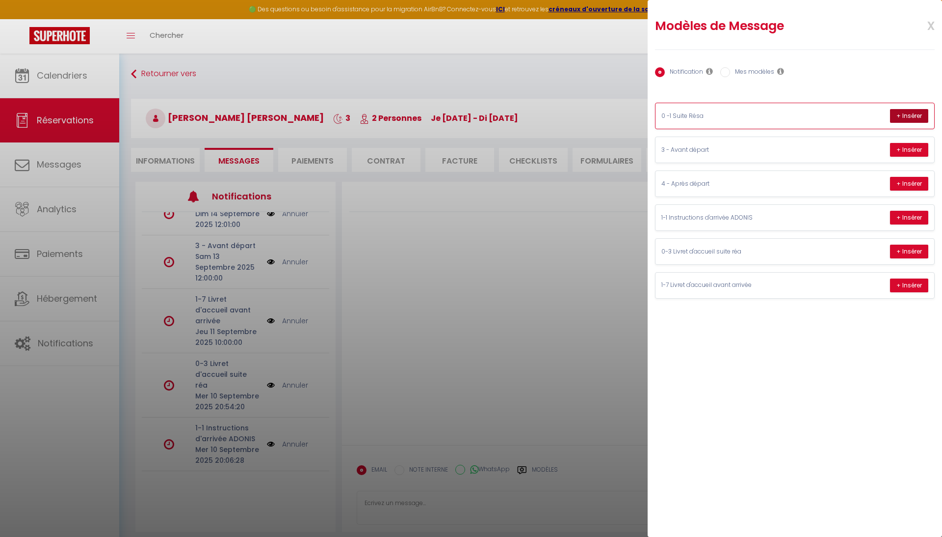
click at [908, 114] on button "+ Insérer" at bounding box center [909, 116] width 38 height 14
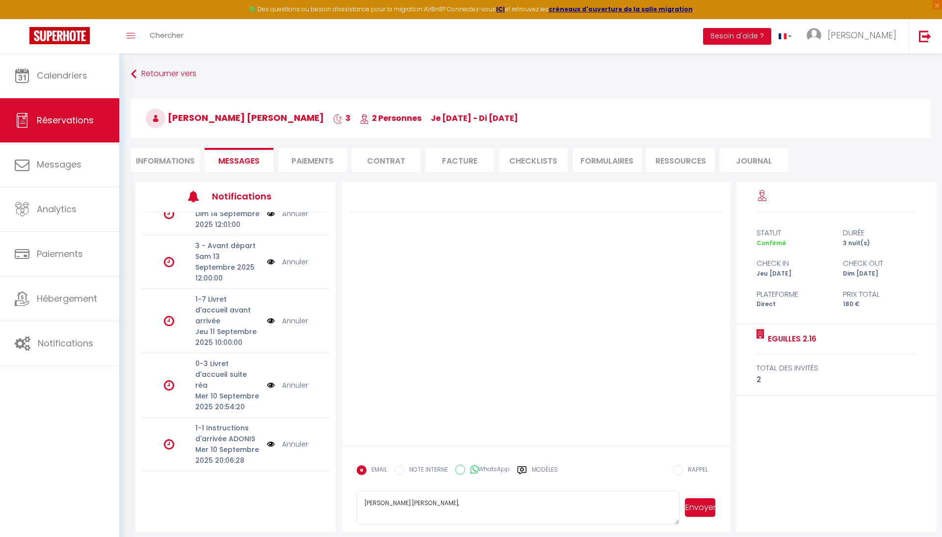
click at [700, 507] on button "Envoyer" at bounding box center [700, 507] width 30 height 19
click at [291, 486] on link "Annuler" at bounding box center [295, 491] width 26 height 11
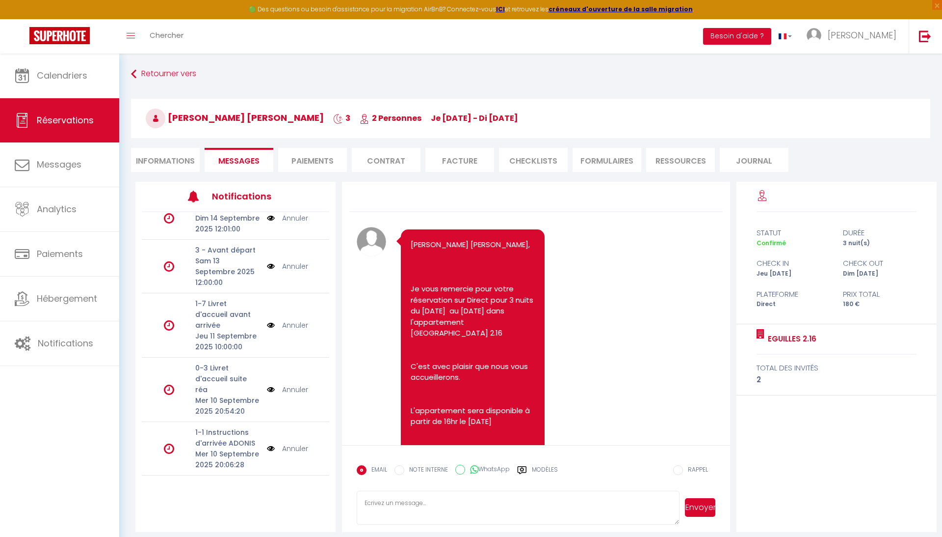
scroll to position [0, 0]
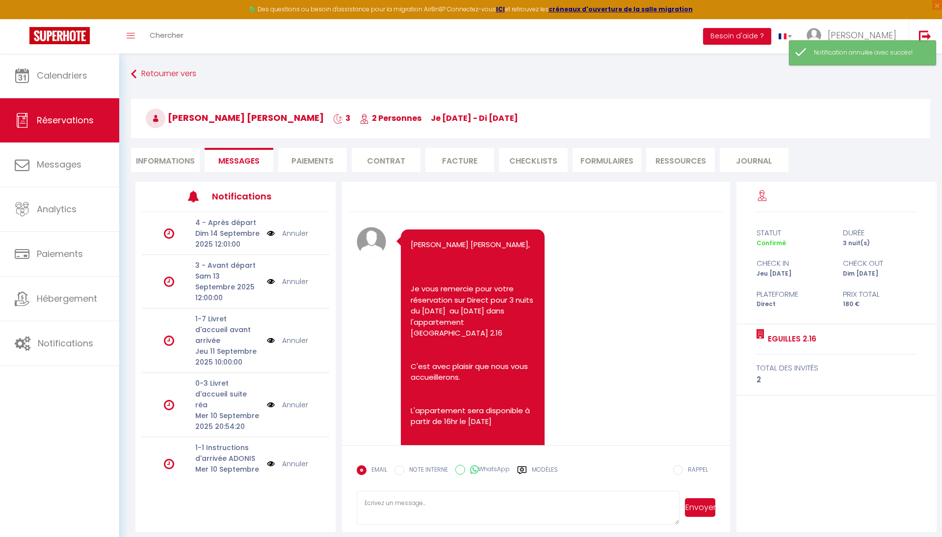
click at [296, 458] on link "Annuler" at bounding box center [295, 463] width 26 height 11
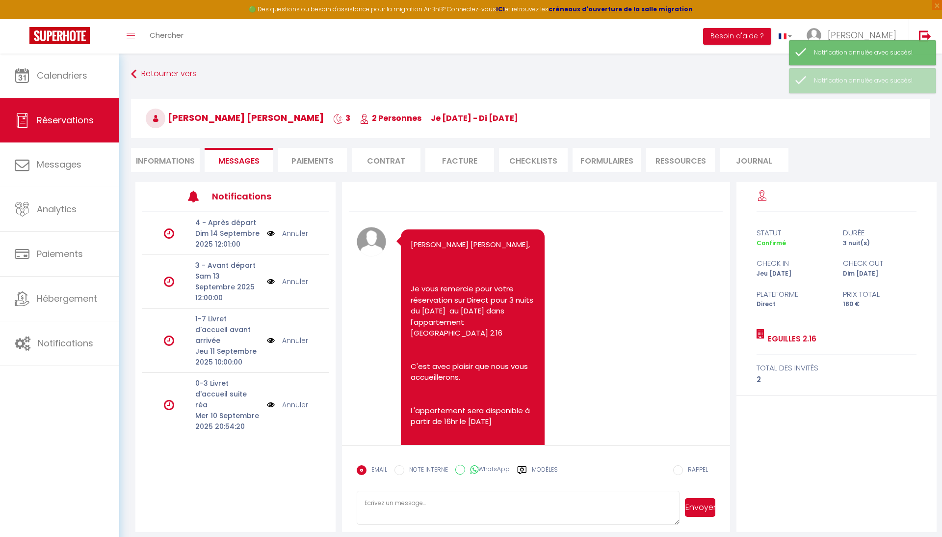
click at [538, 469] on label "Modèles" at bounding box center [545, 473] width 26 height 17
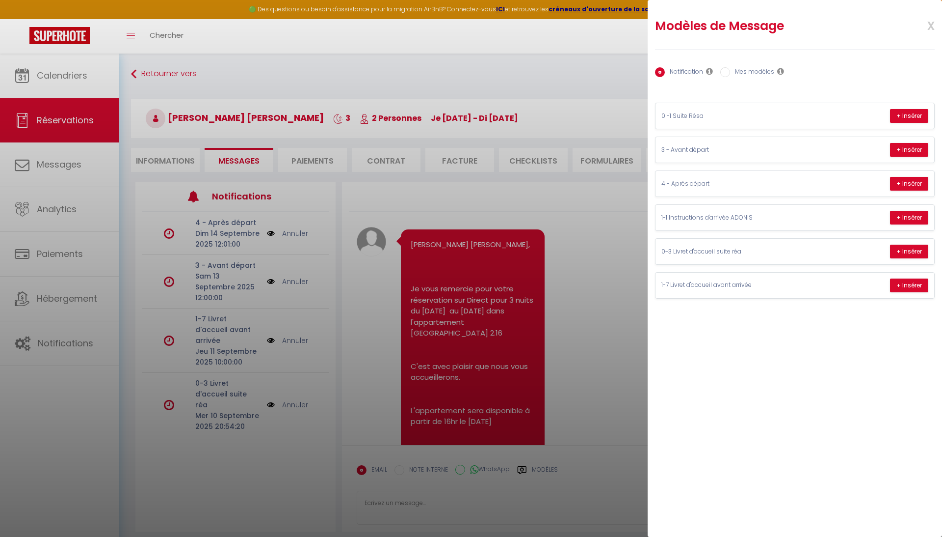
click at [725, 73] on input "Mes modèles" at bounding box center [726, 72] width 10 height 10
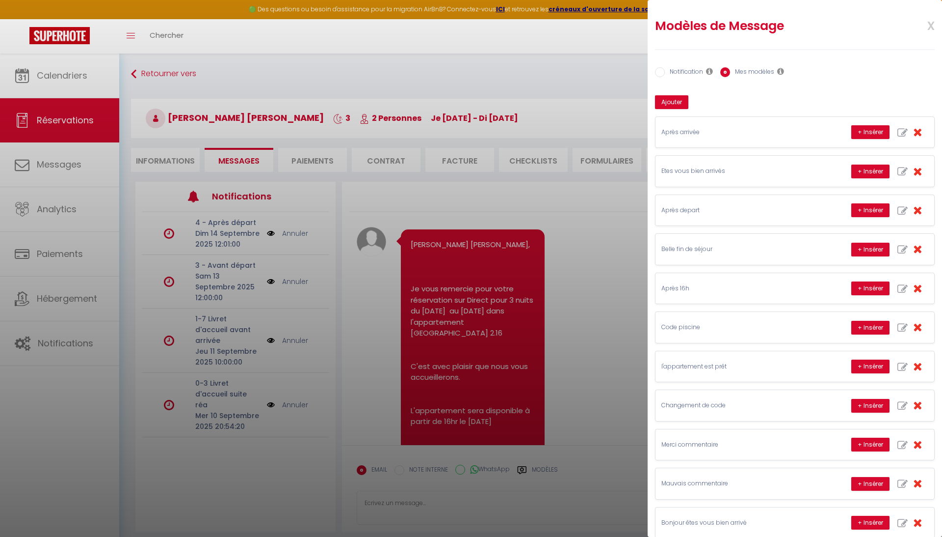
click at [664, 73] on input "Notification" at bounding box center [660, 72] width 10 height 10
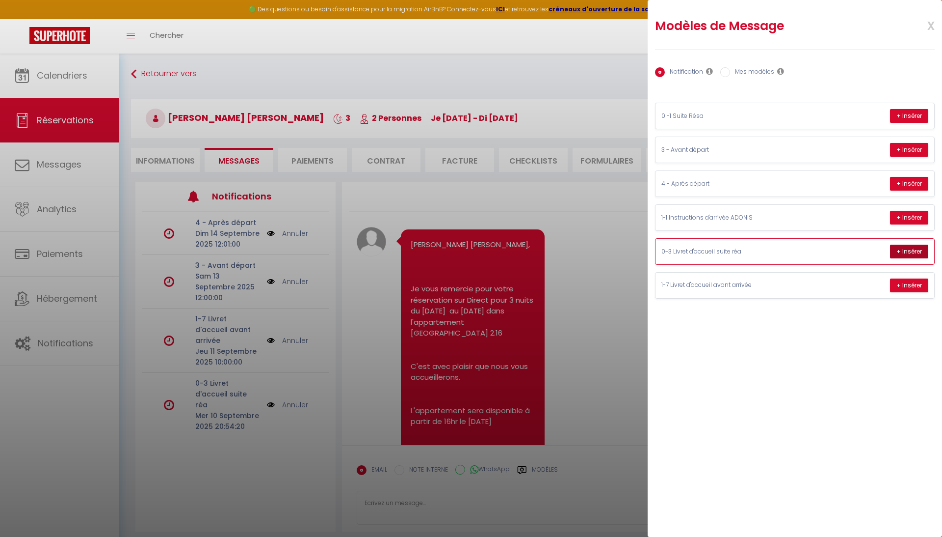
click at [906, 256] on button "+ Insérer" at bounding box center [909, 251] width 38 height 14
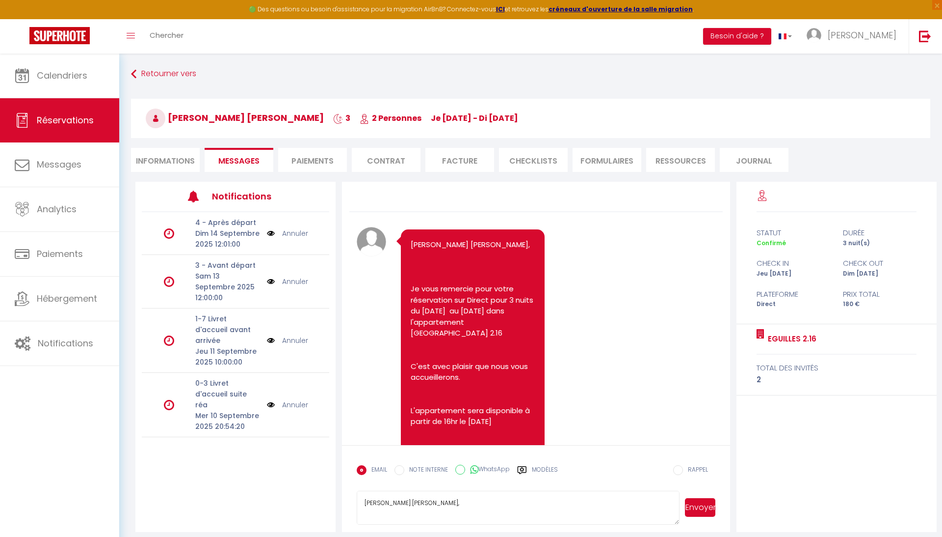
click at [697, 506] on button "Envoyer" at bounding box center [700, 507] width 30 height 19
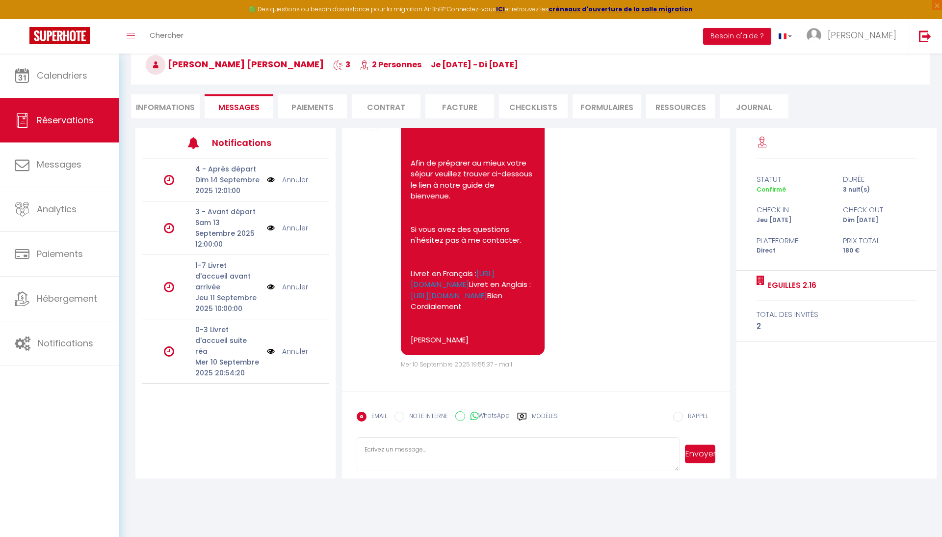
scroll to position [54, 0]
click at [534, 416] on label "Modèles" at bounding box center [545, 419] width 26 height 17
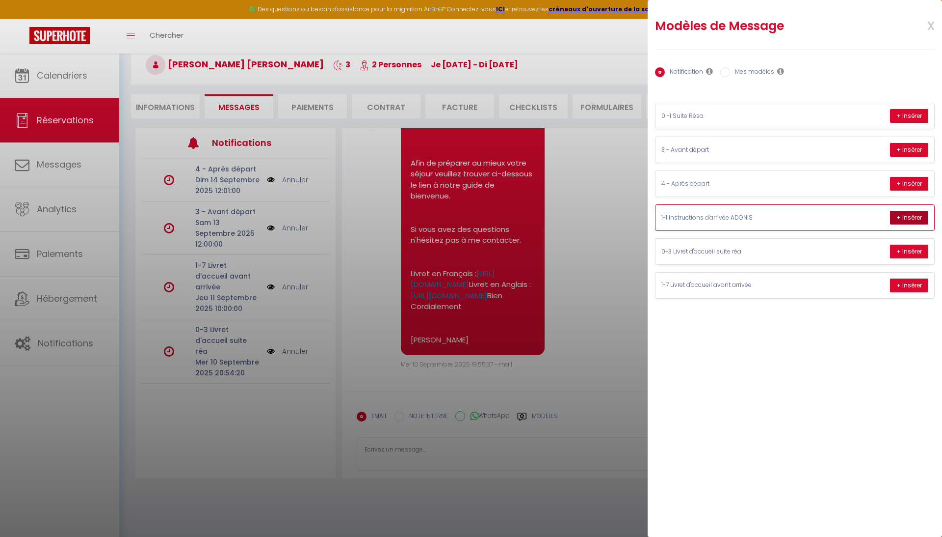
click at [899, 218] on button "+ Insérer" at bounding box center [909, 218] width 38 height 14
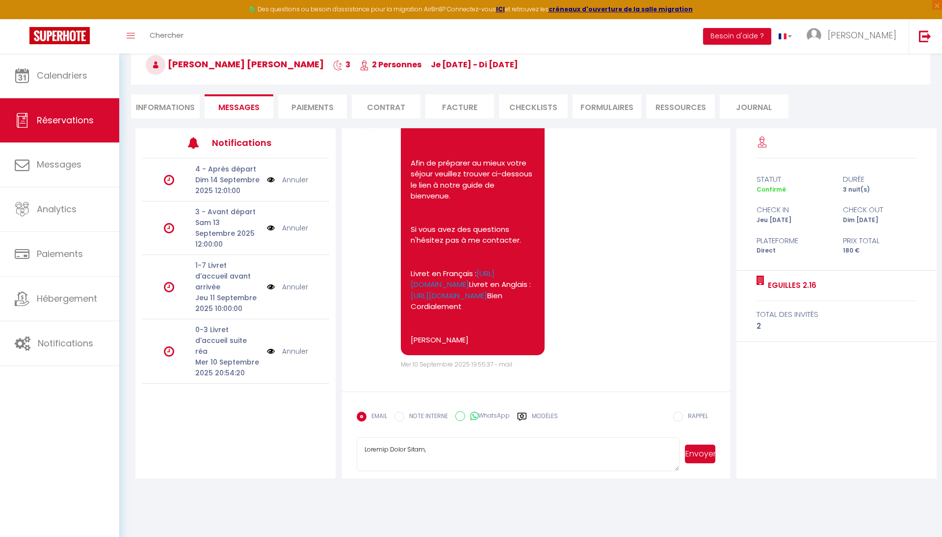
click at [391, 449] on textarea at bounding box center [518, 454] width 323 height 34
click at [701, 455] on button "Envoyer" at bounding box center [700, 453] width 30 height 19
click at [295, 346] on link "Annuler" at bounding box center [295, 351] width 26 height 11
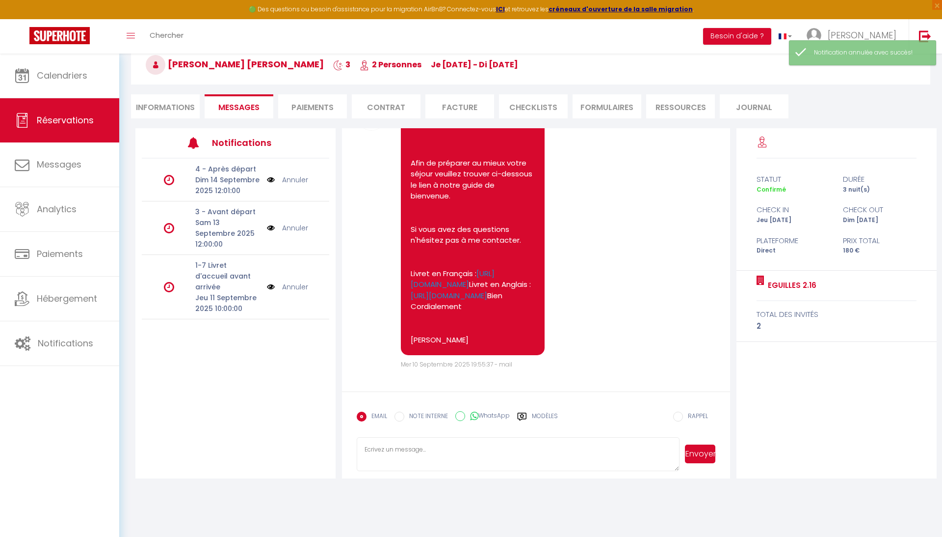
click at [295, 281] on link "Annuler" at bounding box center [295, 286] width 26 height 11
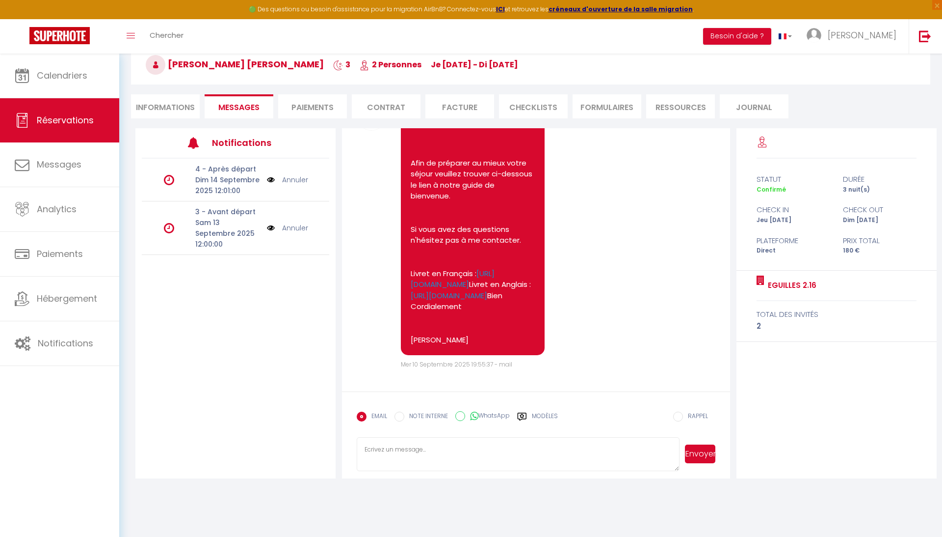
click at [541, 418] on label "Modèles" at bounding box center [545, 419] width 26 height 17
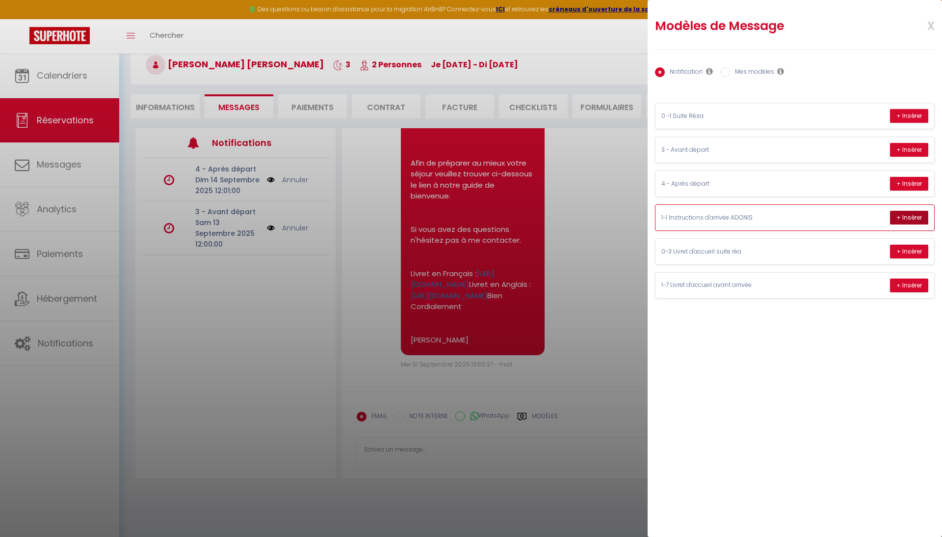
click at [910, 219] on button "+ Insérer" at bounding box center [909, 218] width 38 height 14
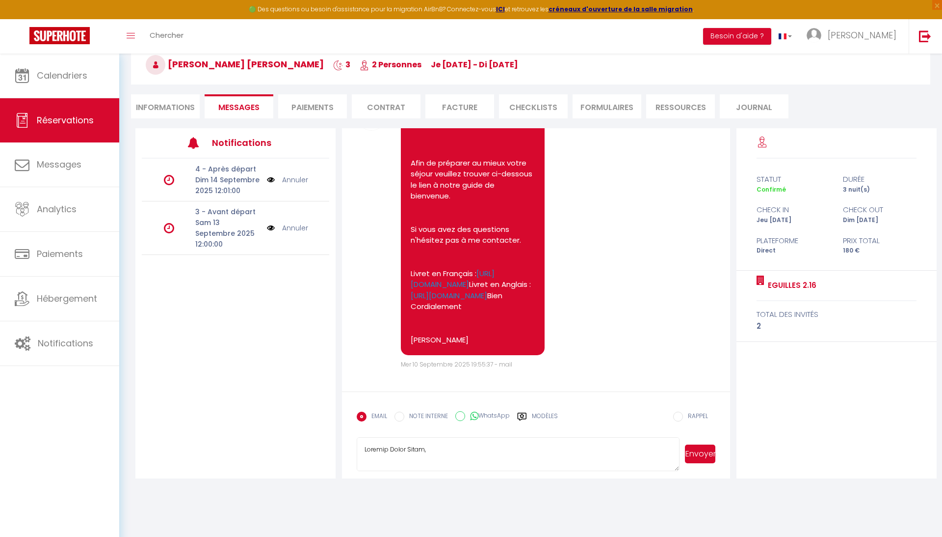
click at [389, 449] on textarea at bounding box center [518, 454] width 323 height 34
click at [700, 451] on button "Envoyer" at bounding box center [700, 453] width 30 height 19
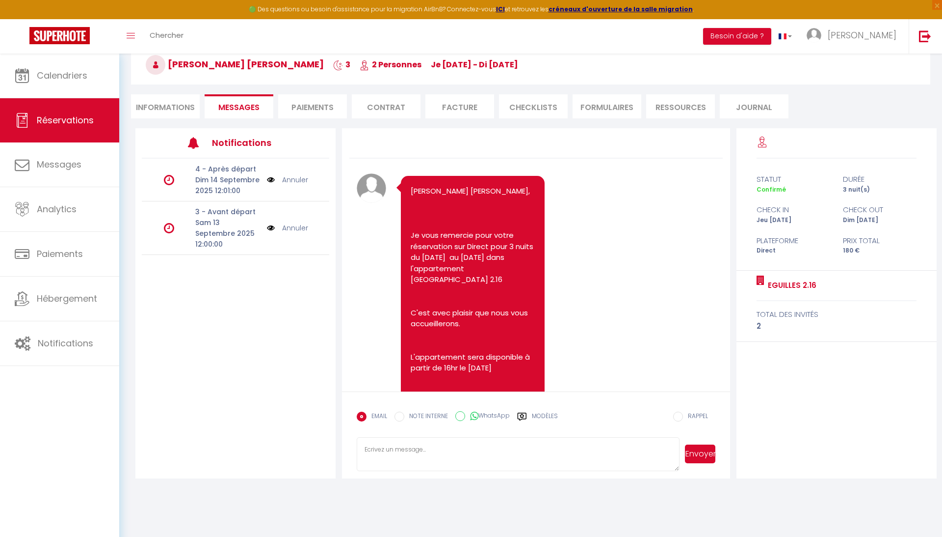
scroll to position [0, 0]
